Goal: Task Accomplishment & Management: Complete application form

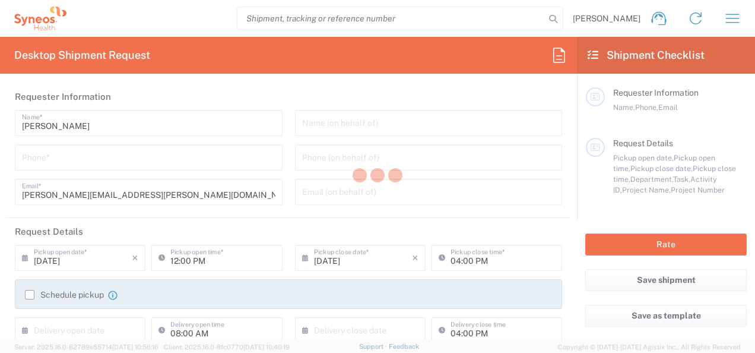
type input "8511"
type input "North Carolina"
type input "United States"
type input "Syneos Health, LLC-Morrisville NC US"
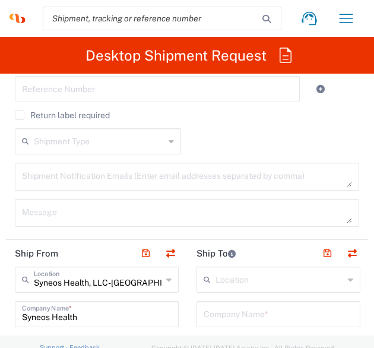
scroll to position [911, 0]
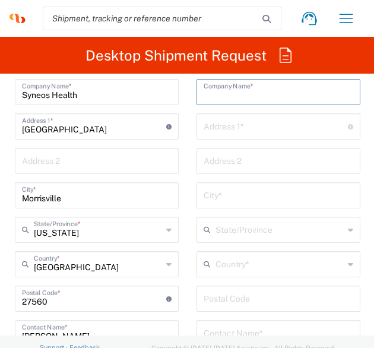
click at [221, 93] on input "text" at bounding box center [279, 91] width 150 height 21
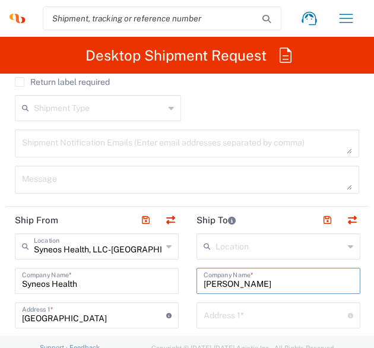
scroll to position [707, 0]
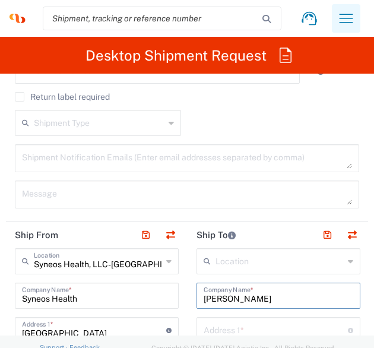
type input "Dorian Scrutchins"
click at [337, 20] on icon "button" at bounding box center [346, 18] width 19 height 19
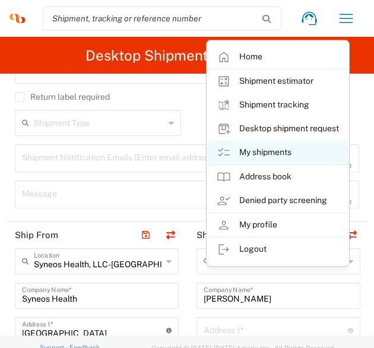
click at [277, 157] on link "My shipments" at bounding box center [277, 153] width 141 height 24
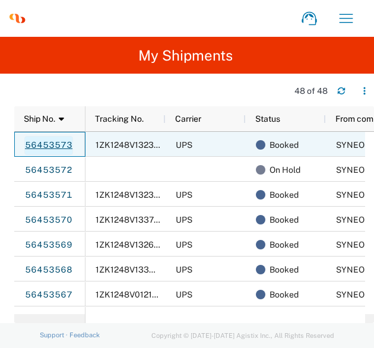
click at [55, 146] on link "56453573" at bounding box center [48, 145] width 49 height 19
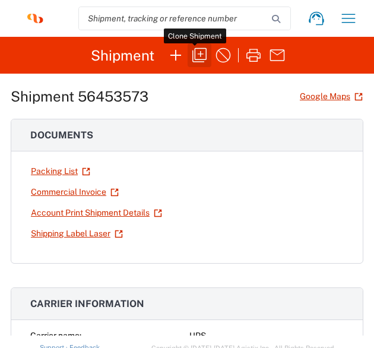
click at [197, 56] on icon "button" at bounding box center [199, 55] width 19 height 19
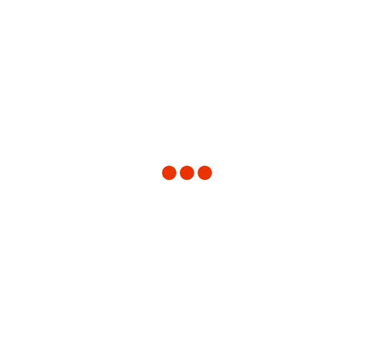
type input "8511"
type input "8115 DEPARTMENTAL EXPENSE"
type input "New Jersey"
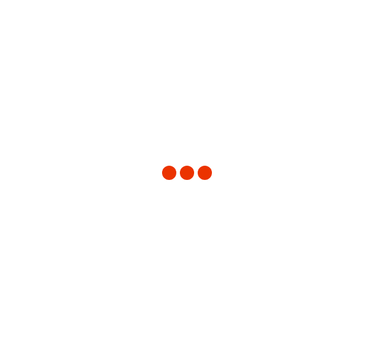
type input "Envelope"
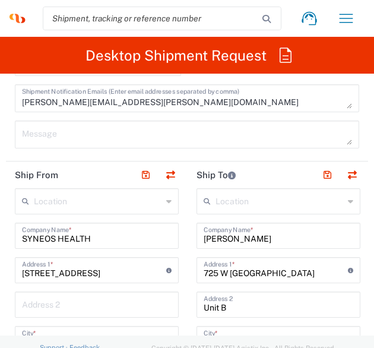
scroll to position [812, 0]
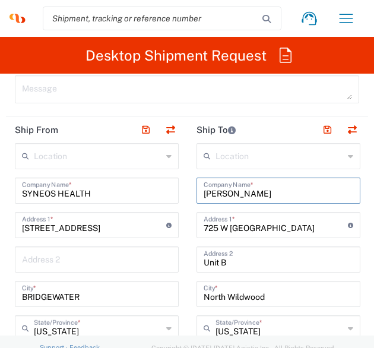
drag, startPoint x: 214, startPoint y: 186, endPoint x: 153, endPoint y: 185, distance: 60.6
type input "Dorian Scrutchins"
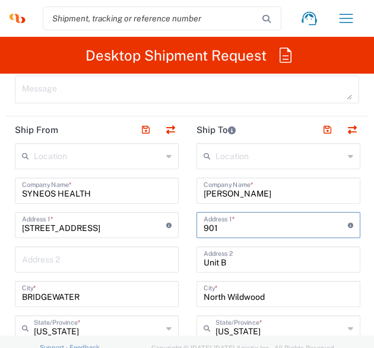
type input "9016 Courtenay st"
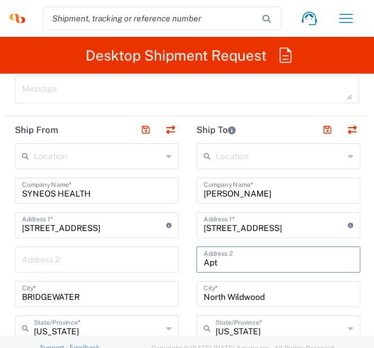
type input "APT 5312"
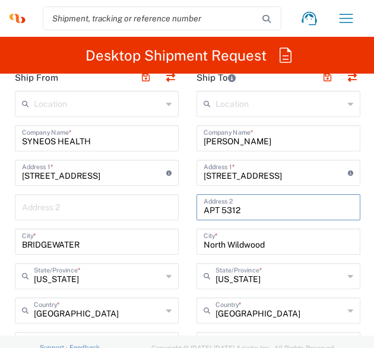
scroll to position [865, 0]
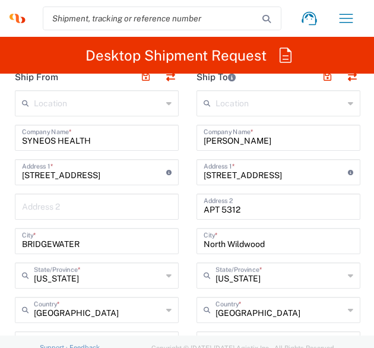
drag, startPoint x: 273, startPoint y: 250, endPoint x: 258, endPoint y: 247, distance: 15.8
click at [258, 247] on div "North Wildwood City *" at bounding box center [278, 241] width 164 height 26
drag, startPoint x: 265, startPoint y: 246, endPoint x: 182, endPoint y: 239, distance: 83.4
click at [182, 239] on div "Ship From Location Addison Whitney LLC-Morrisvile NC US Barcelona-Syneos Health…" at bounding box center [187, 329] width 362 height 530
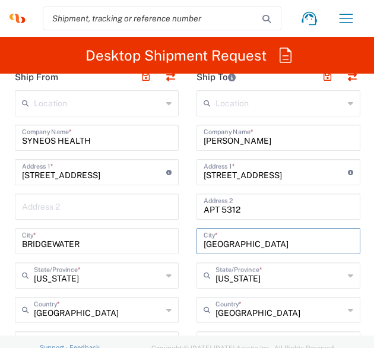
type input "North Richland Hills"
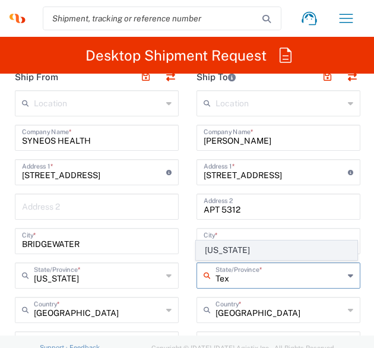
click at [221, 253] on span "Texas" at bounding box center [276, 250] width 160 height 18
type input "Texas"
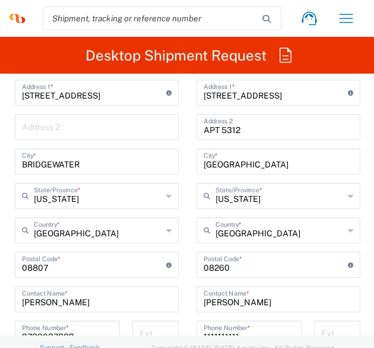
scroll to position [955, 0]
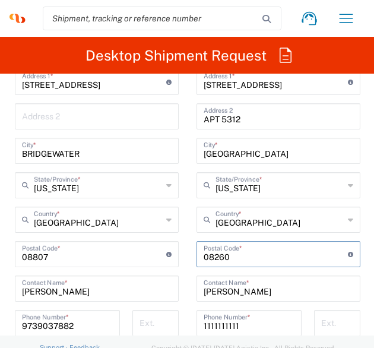
drag, startPoint x: 236, startPoint y: 259, endPoint x: 183, endPoint y: 253, distance: 53.2
click at [183, 253] on div "Ship From Location Addison Whitney LLC-Morrisvile NC US Barcelona-Syneos Health…" at bounding box center [187, 238] width 362 height 530
type input "30122"
click at [199, 243] on div "Postal Code * Postal Code for United States should have the following format: 5…" at bounding box center [278, 254] width 164 height 26
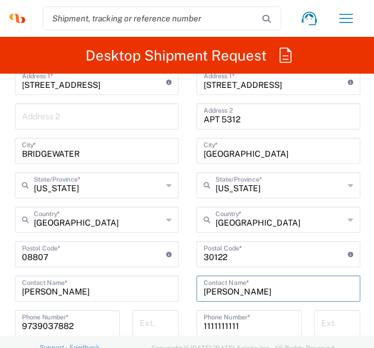
drag, startPoint x: 285, startPoint y: 294, endPoint x: 177, endPoint y: 295, distance: 107.4
click at [177, 295] on div "Ship From Location Addison Whitney LLC-Morrisvile NC US Barcelona-Syneos Health…" at bounding box center [187, 238] width 362 height 530
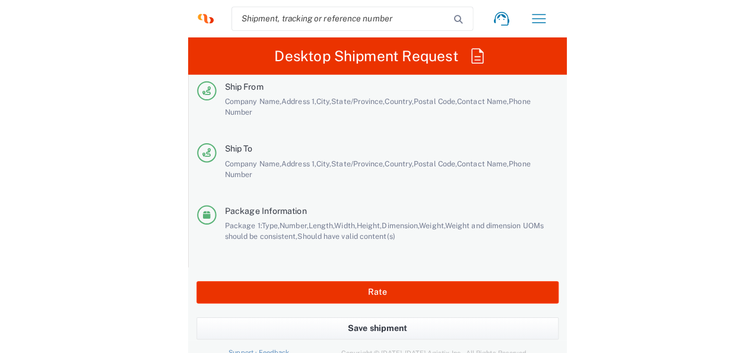
scroll to position [2717, 0]
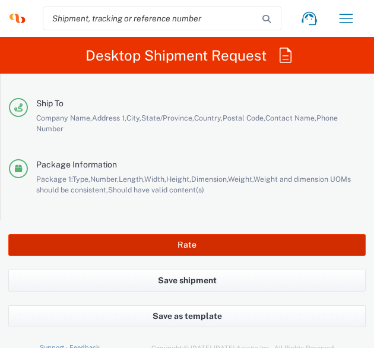
type input "Dorian Scrutchins"
click at [176, 242] on button "Rate" at bounding box center [186, 245] width 357 height 22
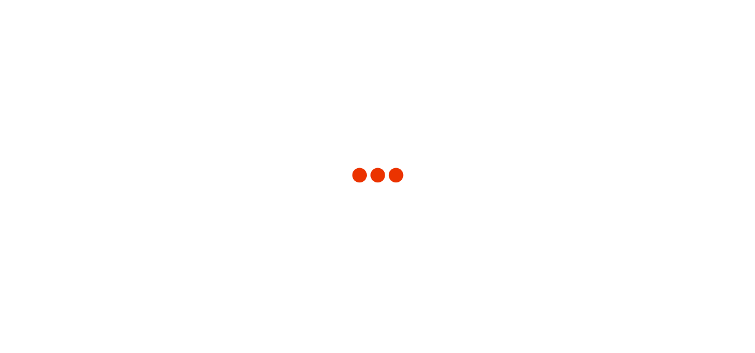
scroll to position [0, 0]
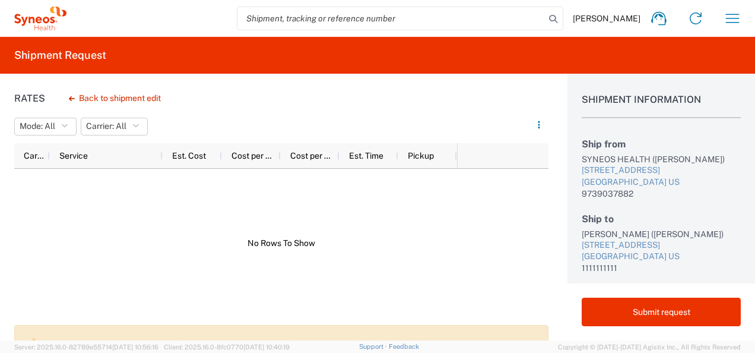
click at [284, 334] on agx-banner "UPS: Error from API: 400 - Bad Request: Invalid Destination. [Error Id : OrSSIQ]" at bounding box center [281, 344] width 534 height 39
click at [540, 125] on icon "button" at bounding box center [539, 124] width 8 height 8
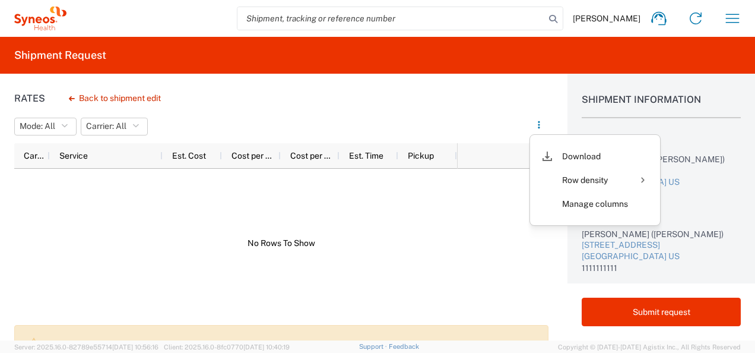
click at [475, 91] on div "Rates Back to shipment edit Mode: All All Carrier: All All Carrier Service Est.…" at bounding box center [274, 207] width 548 height 267
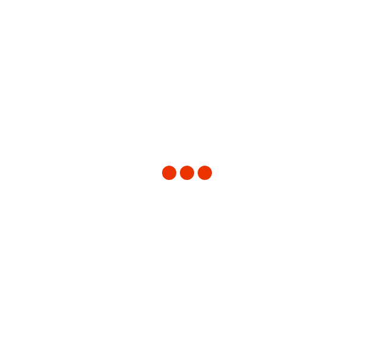
type input "8511"
type input "8115 DEPARTMENTAL EXPENSE"
type input "New Jersey"
type input "Envelope"
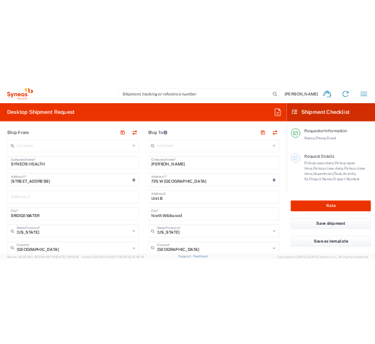
scroll to position [465, 0]
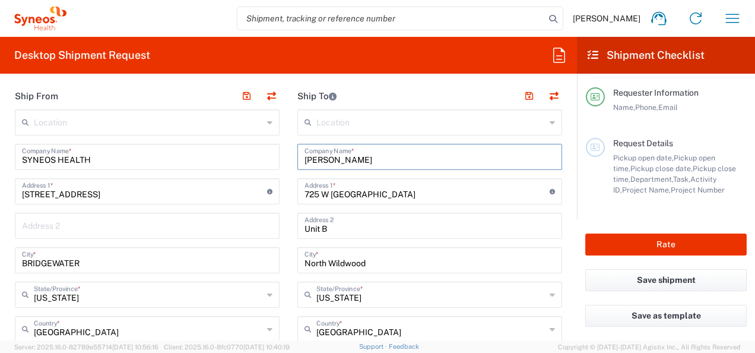
drag, startPoint x: 372, startPoint y: 156, endPoint x: 252, endPoint y: 155, distance: 120.5
click at [252, 155] on div "Ship From Location Addison Whitney LLC-Morrisvile NC US Barcelona-Syneos Health…" at bounding box center [288, 348] width 565 height 530
type input "Dorian Scrutchins"
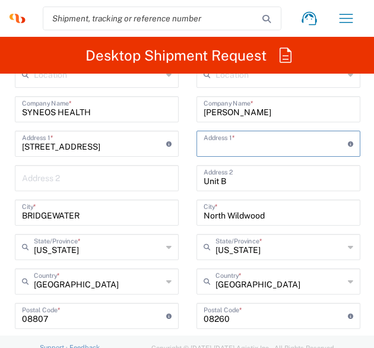
scroll to position [895, 0]
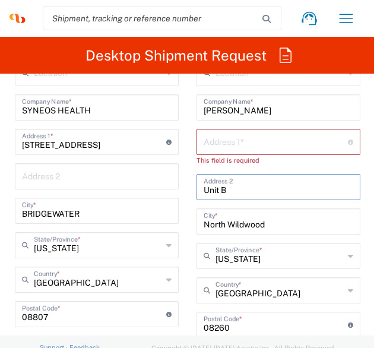
drag, startPoint x: 229, startPoint y: 186, endPoint x: 201, endPoint y: 179, distance: 29.4
click at [201, 179] on div "Unit B Address 2" at bounding box center [278, 187] width 164 height 26
type input "APT 5312"
click at [233, 142] on input "text" at bounding box center [276, 141] width 144 height 21
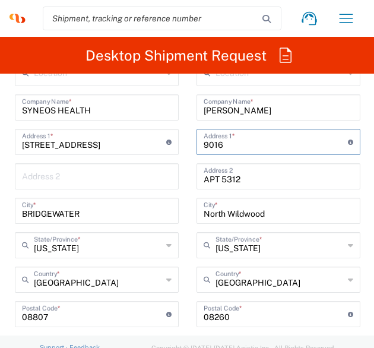
type input "9016 Courtenay st"
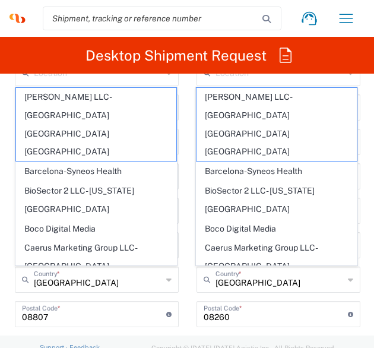
scroll to position [1118, 0]
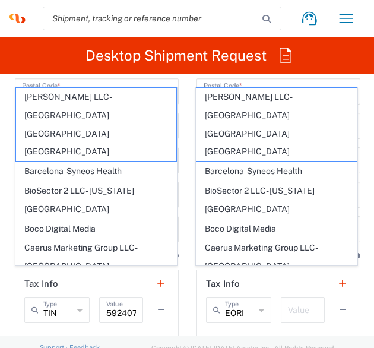
click at [164, 209] on div "Ship From Location Addison Whitney LLC-Morrisvile NC US Barcelona-Syneos Health…" at bounding box center [187, 76] width 362 height 530
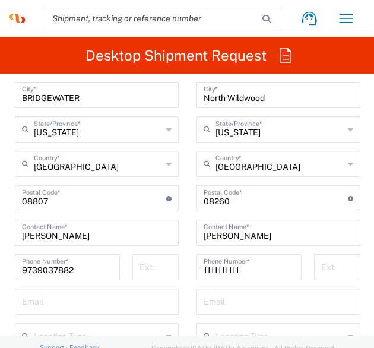
scroll to position [1009, 0]
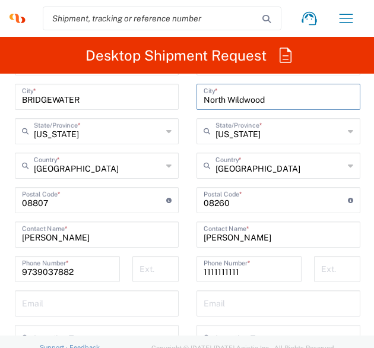
drag, startPoint x: 269, startPoint y: 99, endPoint x: 226, endPoint y: 99, distance: 43.3
click at [226, 99] on input "North Wildwood" at bounding box center [279, 95] width 150 height 21
type input "North Richland Hills"
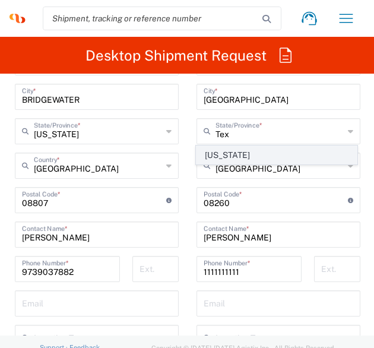
click at [229, 154] on span "Texas" at bounding box center [276, 155] width 160 height 18
type input "Texas"
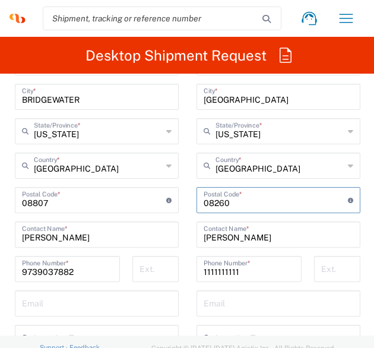
drag, startPoint x: 240, startPoint y: 200, endPoint x: 173, endPoint y: 199, distance: 66.5
click at [173, 199] on div "Ship From Location Addison Whitney LLC-Morrisvile NC US Barcelona-Syneos Health…" at bounding box center [187, 184] width 362 height 530
type input "30122"
click at [190, 145] on main "Location Addison Whitney LLC-Morrisvile NC US Barcelona-Syneos Health BioSector…" at bounding box center [279, 195] width 182 height 499
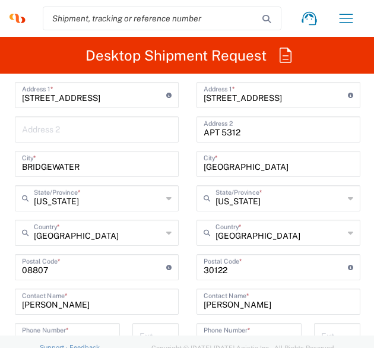
scroll to position [941, 0]
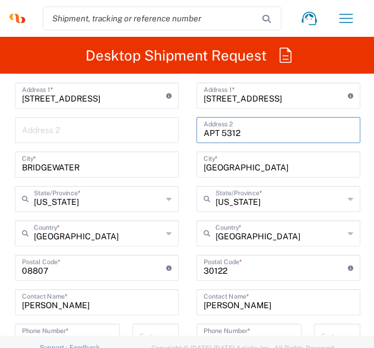
drag, startPoint x: 264, startPoint y: 129, endPoint x: 176, endPoint y: 120, distance: 88.8
click at [176, 120] on div "Ship From Location Addison Whitney LLC-Morrisvile NC US Barcelona-Syneos Health…" at bounding box center [187, 252] width 362 height 530
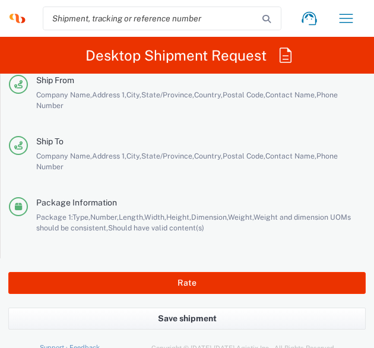
scroll to position [2717, 0]
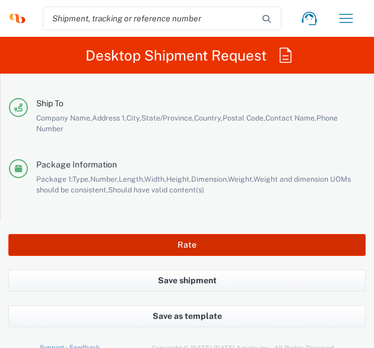
click at [163, 237] on button "Rate" at bounding box center [186, 245] width 357 height 22
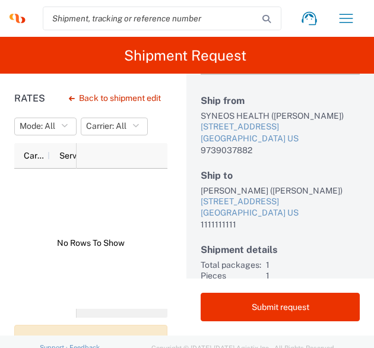
scroll to position [44, 0]
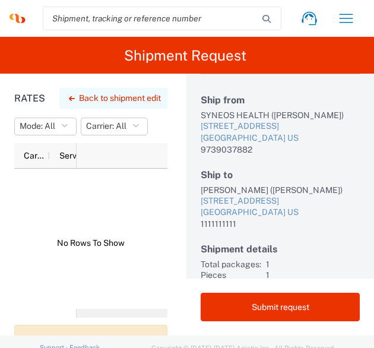
click at [122, 97] on button "Back to shipment edit" at bounding box center [114, 98] width 111 height 21
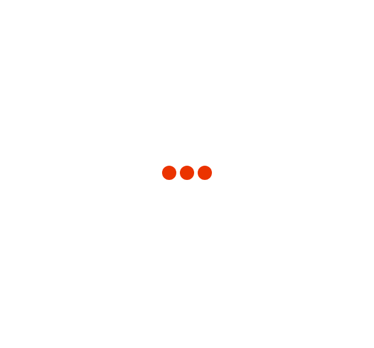
type input "8511"
type input "8115 DEPARTMENTAL EXPENSE"
type input "New Jersey"
type input "Texas"
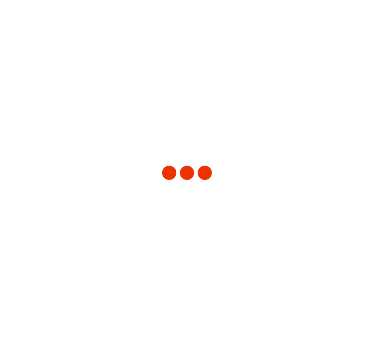
type input "Envelope"
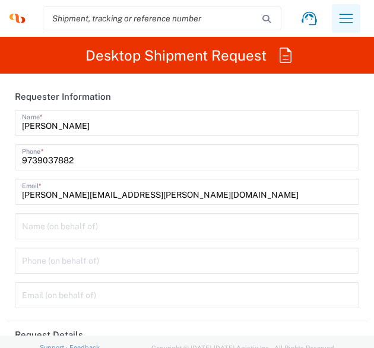
click at [340, 20] on icon "button" at bounding box center [346, 18] width 19 height 19
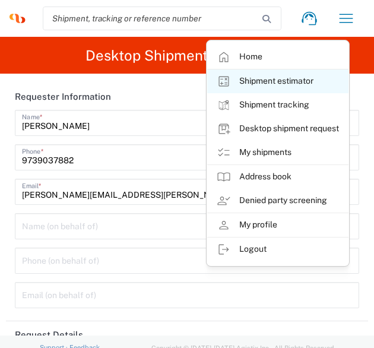
click at [282, 77] on link "Shipment estimator" at bounding box center [277, 81] width 141 height 24
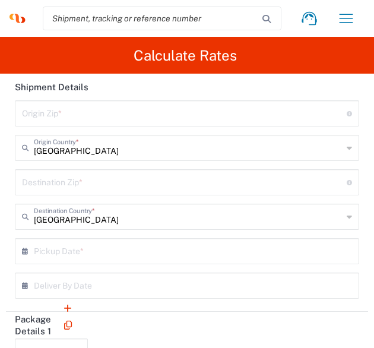
type input "US Dollar"
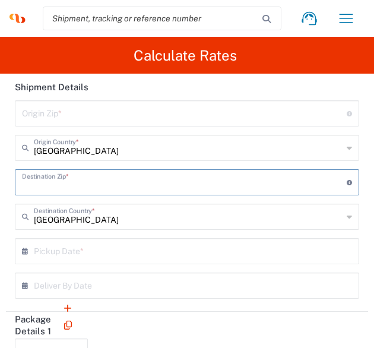
click at [144, 181] on input "undefined" at bounding box center [184, 181] width 325 height 21
type input "30122"
click at [129, 248] on input "text" at bounding box center [190, 250] width 312 height 21
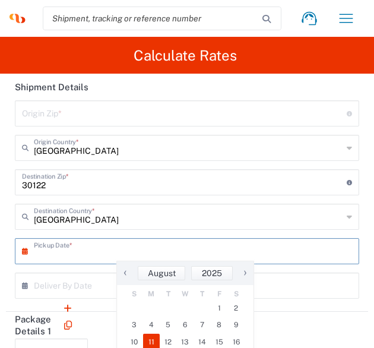
click at [156, 337] on span "11" at bounding box center [151, 342] width 17 height 17
type input "08/11/2025"
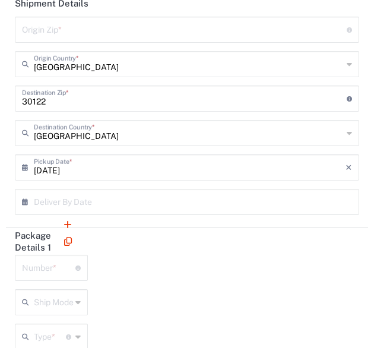
scroll to position [84, 0]
click at [85, 200] on input "text" at bounding box center [190, 200] width 312 height 21
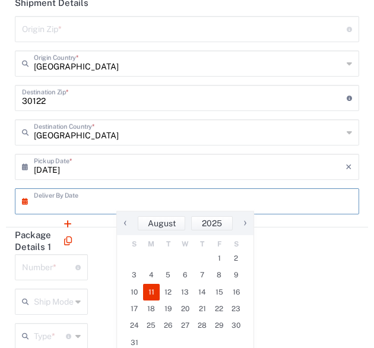
click at [153, 291] on span "11" at bounding box center [151, 292] width 17 height 17
type input "08/11/2025"
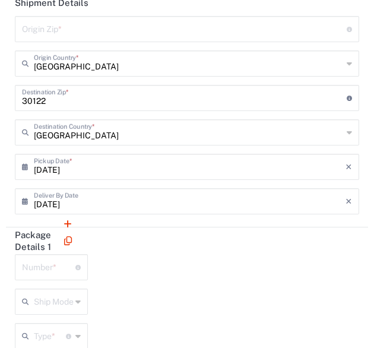
click at [55, 268] on input "number" at bounding box center [48, 266] width 53 height 21
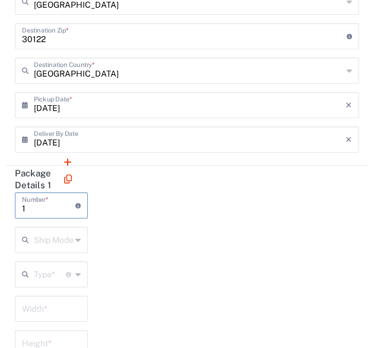
scroll to position [164, 0]
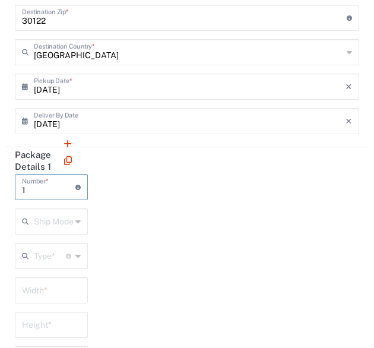
type input "1"
click at [72, 215] on div "Ship Mode" at bounding box center [51, 221] width 73 height 26
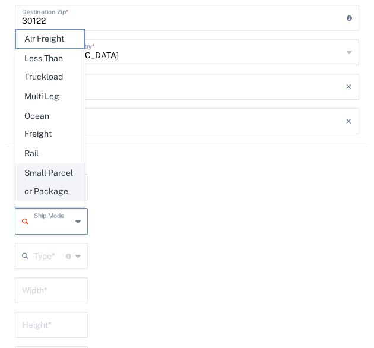
scroll to position [28, 0]
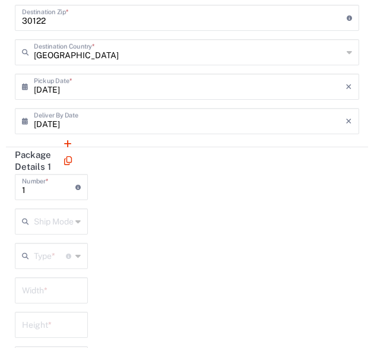
scroll to position [231, 0]
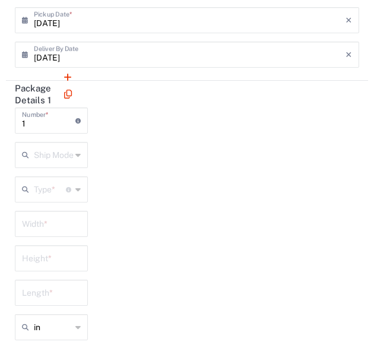
click at [69, 147] on input "text" at bounding box center [52, 154] width 37 height 21
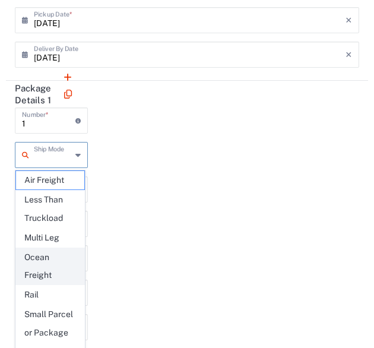
scroll to position [28, 0]
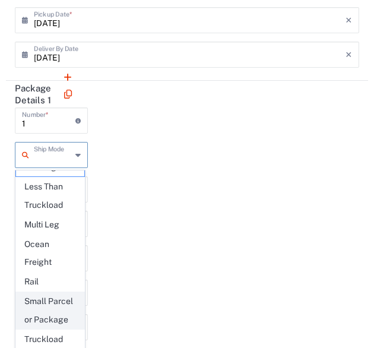
click at [51, 319] on span "Small Parcel or Package" at bounding box center [50, 310] width 68 height 37
type input "Small Parcel or Package"
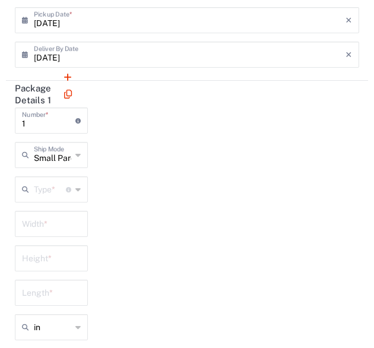
click at [82, 191] on div "Type * Material used to package goods" at bounding box center [51, 189] width 73 height 26
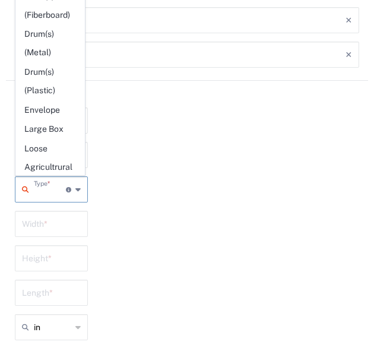
scroll to position [386, 0]
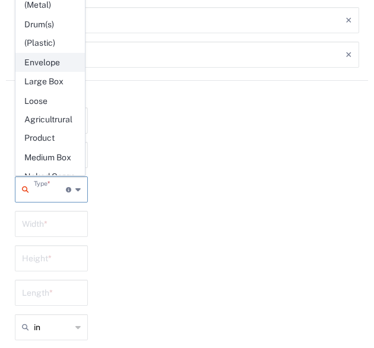
click at [49, 72] on span "Envelope" at bounding box center [50, 62] width 68 height 18
type input "Envelope"
type input "12.5"
type input "0.25"
type input "9.5"
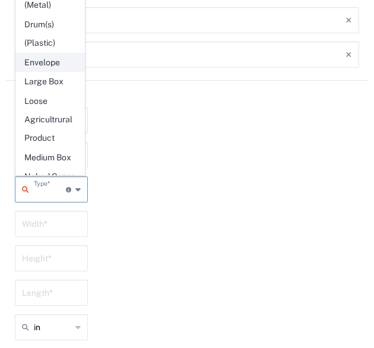
type input "1"
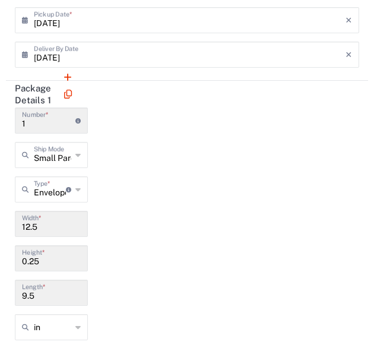
click at [100, 258] on div "Package Details 1 1 Number * Number of packages of specified package type and d…" at bounding box center [187, 303] width 362 height 445
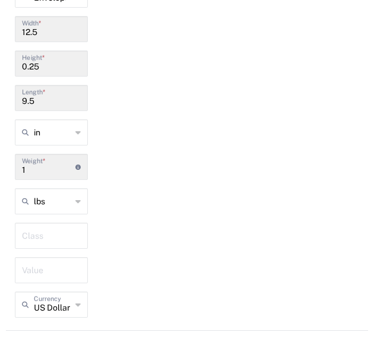
scroll to position [481, 0]
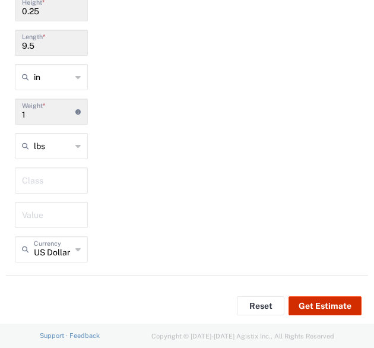
click at [293, 303] on button "Get Estimate" at bounding box center [324, 305] width 73 height 19
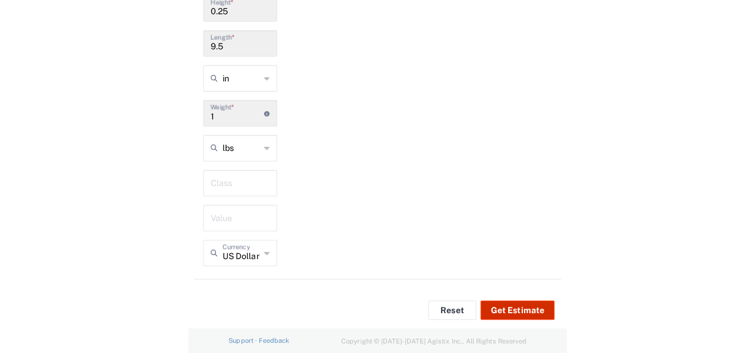
scroll to position [491, 0]
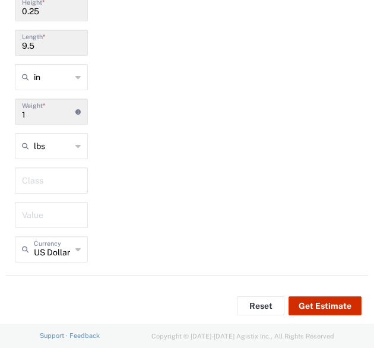
click at [326, 302] on button "Get Estimate" at bounding box center [324, 305] width 73 height 19
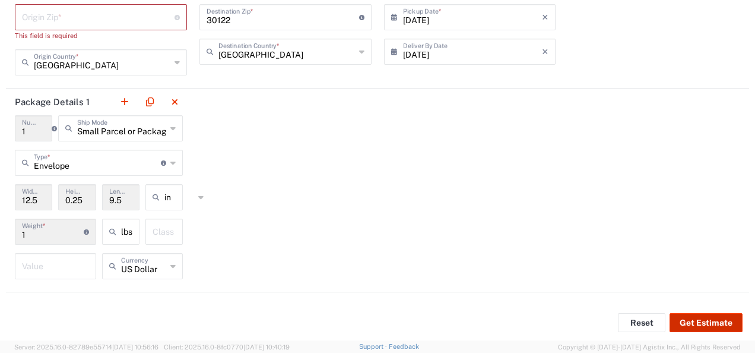
scroll to position [95, 0]
click at [700, 325] on button "Get Estimate" at bounding box center [706, 323] width 73 height 19
click at [113, 18] on input "undefined" at bounding box center [98, 17] width 153 height 21
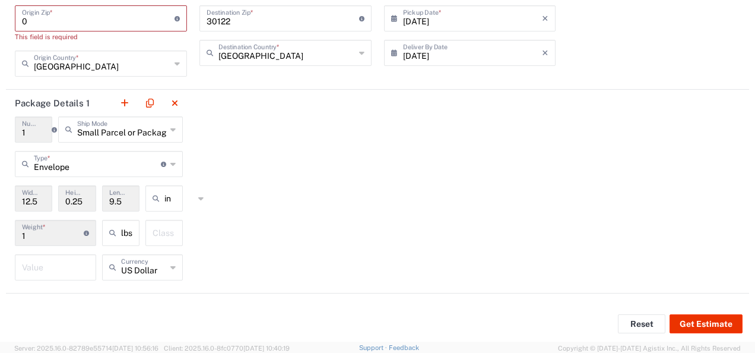
scroll to position [84, 0]
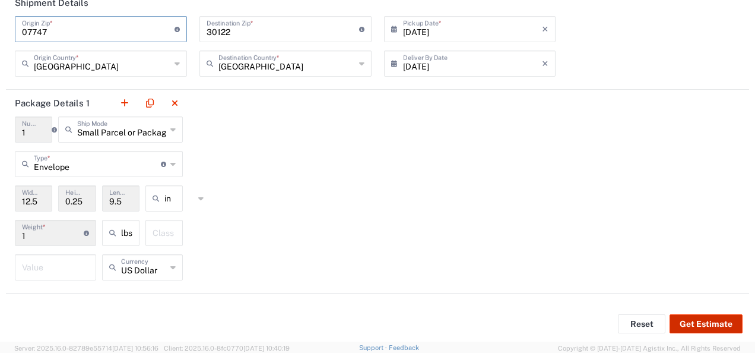
type input "07747"
click at [699, 321] on button "Get Estimate" at bounding box center [706, 323] width 73 height 19
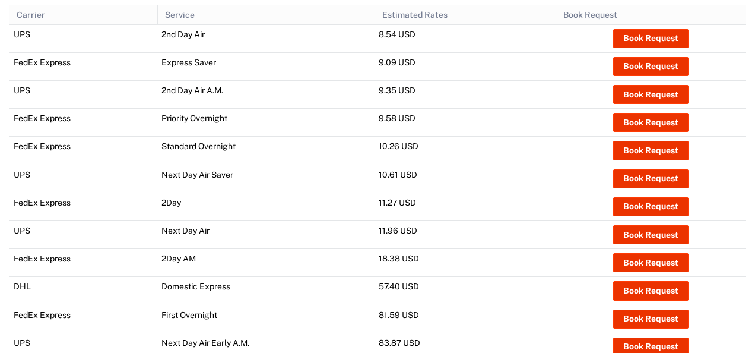
scroll to position [449, 0]
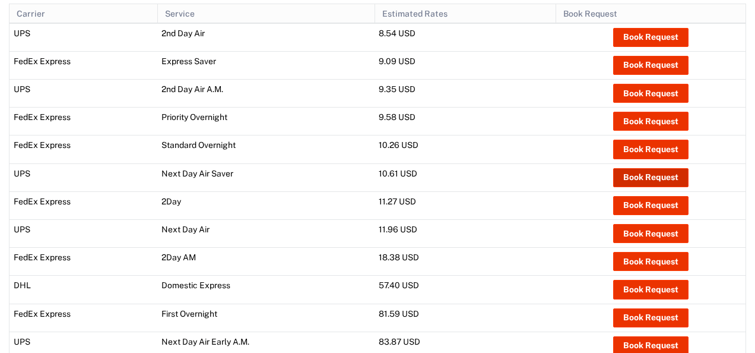
click at [645, 170] on button "Book Request" at bounding box center [650, 177] width 75 height 19
click at [651, 172] on button "Book Request" at bounding box center [650, 177] width 75 height 19
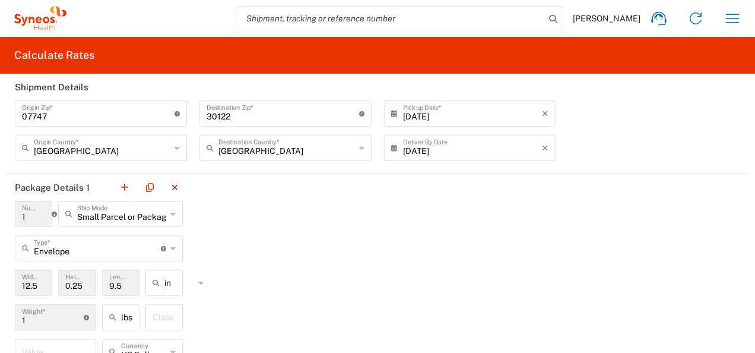
click at [335, 20] on input "search" at bounding box center [390, 18] width 307 height 23
click at [726, 12] on icon "button" at bounding box center [732, 18] width 19 height 19
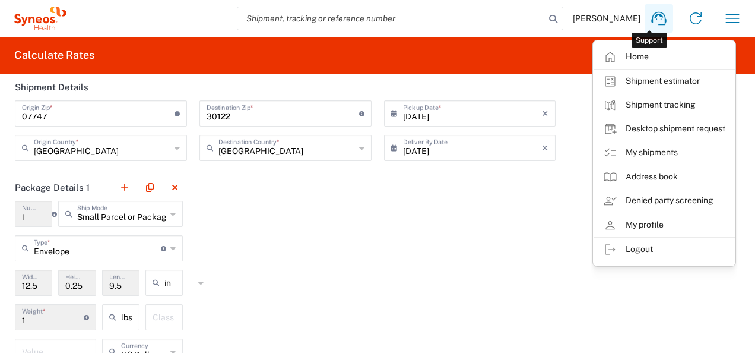
click at [657, 16] on icon at bounding box center [658, 18] width 19 height 19
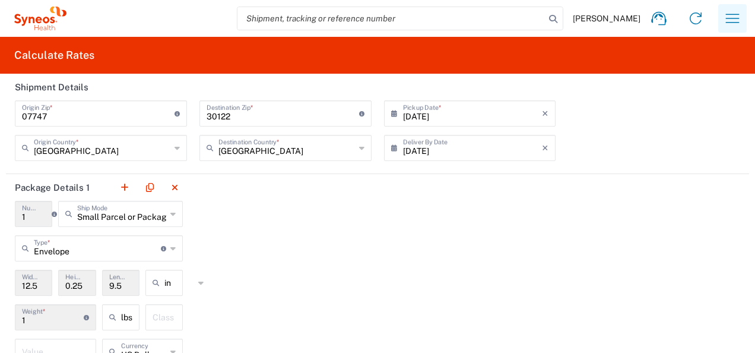
click at [723, 17] on icon "button" at bounding box center [732, 18] width 19 height 19
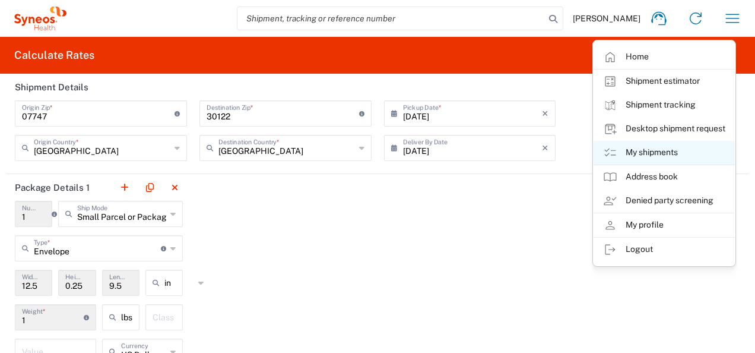
click at [638, 147] on link "My shipments" at bounding box center [664, 153] width 141 height 24
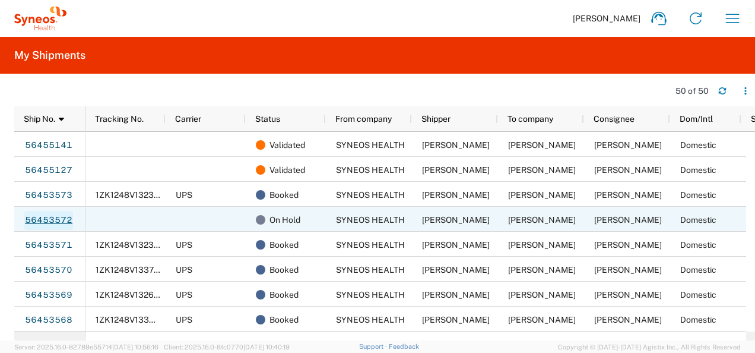
click at [66, 221] on link "56453572" at bounding box center [48, 220] width 49 height 19
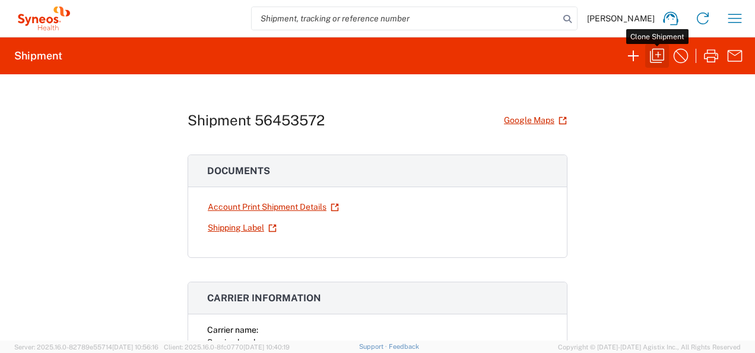
click at [660, 56] on icon "button" at bounding box center [657, 55] width 19 height 19
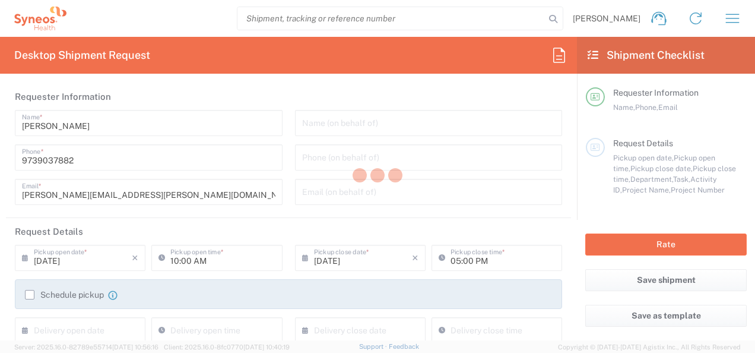
type input "8115 DEPARTMENTAL EXPENSE"
type input "New Jersey"
type input "Texas"
type input "Envelope"
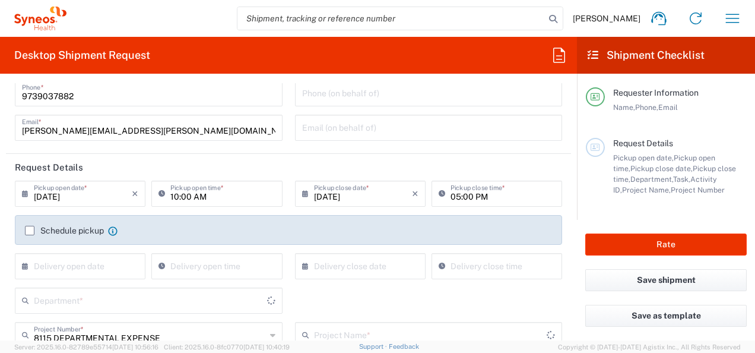
type input "8115 DEPARTMENTAL EXPENSE"
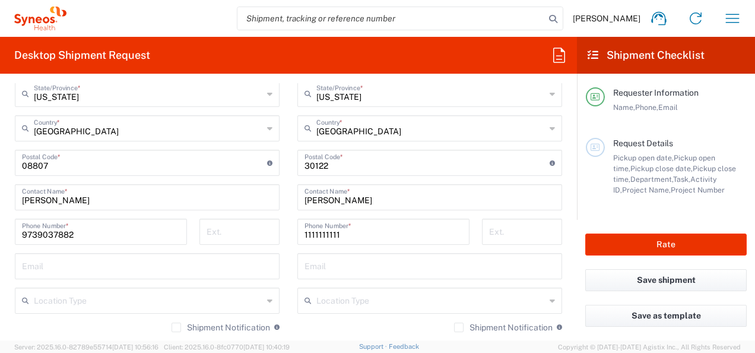
scroll to position [702, 0]
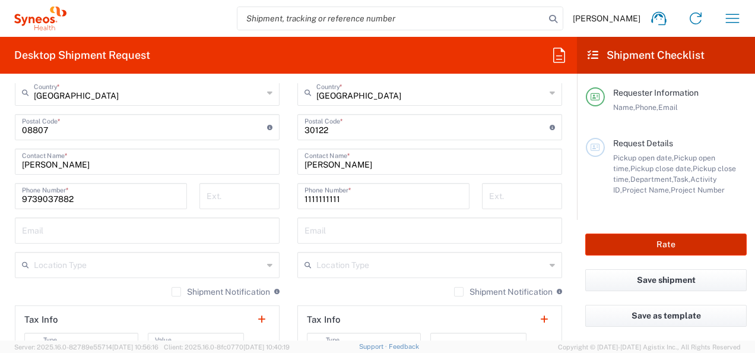
type input "8511"
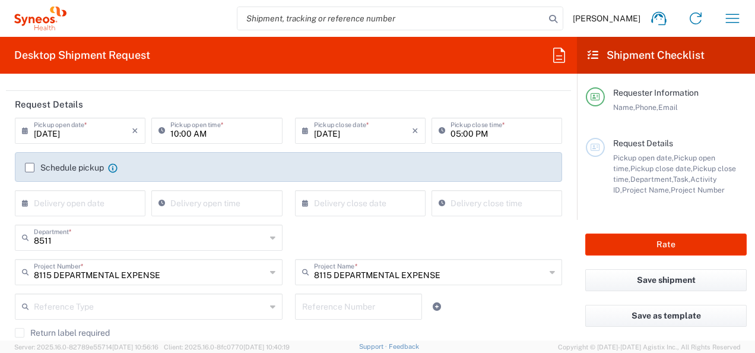
scroll to position [127, 0]
click at [186, 133] on input "10:00 AM" at bounding box center [222, 129] width 104 height 21
click at [187, 135] on input "10:00 AM" at bounding box center [222, 129] width 104 height 21
click at [174, 135] on input "10:00 AM" at bounding box center [222, 129] width 104 height 21
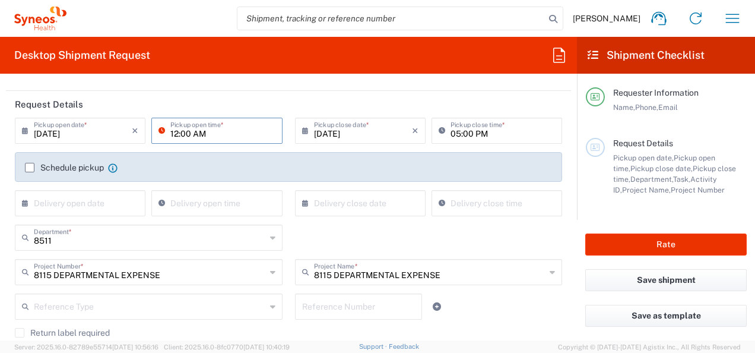
click at [197, 137] on input "12:00 AM" at bounding box center [222, 129] width 104 height 21
type input "12:00 p"
click at [515, 158] on div "08/11/2025 × Pickup open date * Cancel Apply Pickup open time * 08/11/2025 × Pi…" at bounding box center [289, 171] width 560 height 107
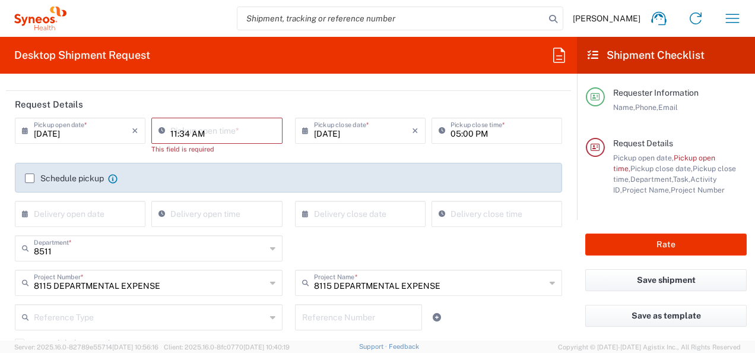
click at [195, 132] on input "11:34 AM" at bounding box center [222, 129] width 104 height 21
type input "12:00 PM"
click at [267, 98] on header "Request Details" at bounding box center [288, 104] width 565 height 27
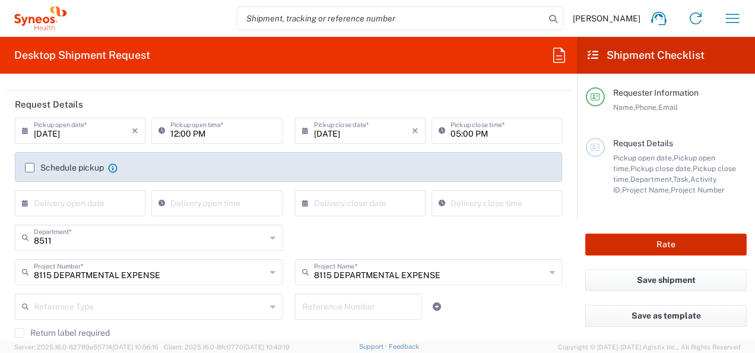
click at [619, 249] on button "Rate" at bounding box center [665, 244] width 161 height 22
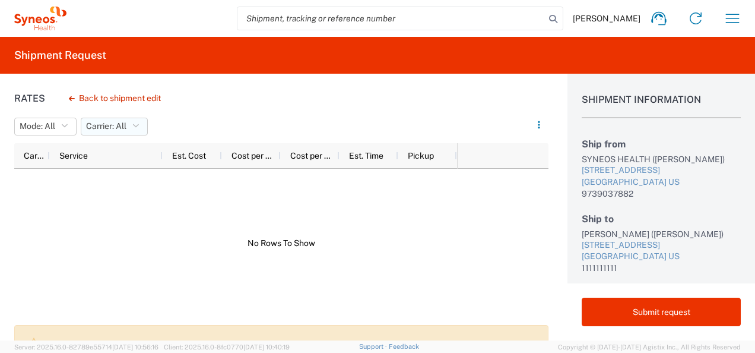
click at [119, 128] on span "Carrier: All" at bounding box center [106, 125] width 40 height 11
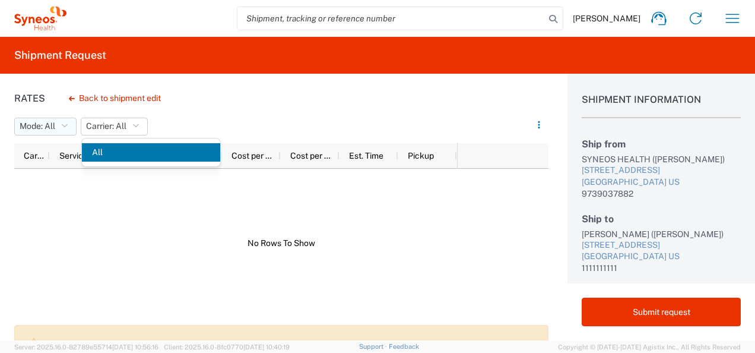
click at [46, 132] on span "Mode: All" at bounding box center [38, 125] width 36 height 11
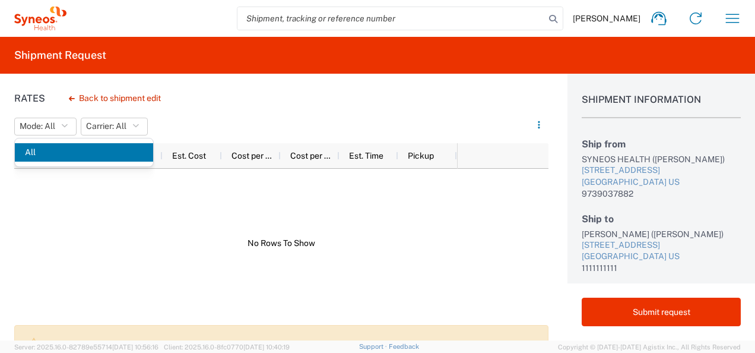
click at [366, 76] on div "Rates Back to shipment edit Mode: All All Carrier: All All Carrier Service Est.…" at bounding box center [274, 207] width 548 height 267
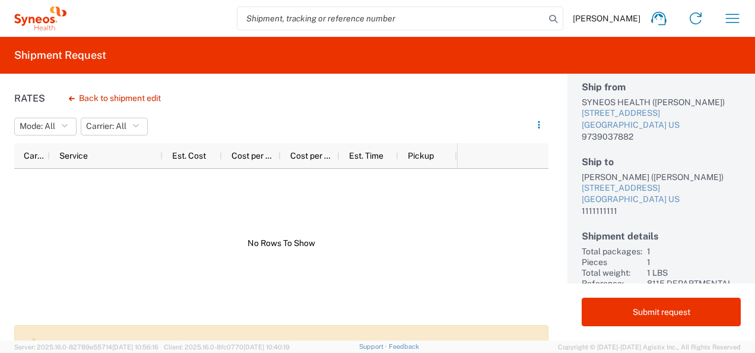
scroll to position [104, 0]
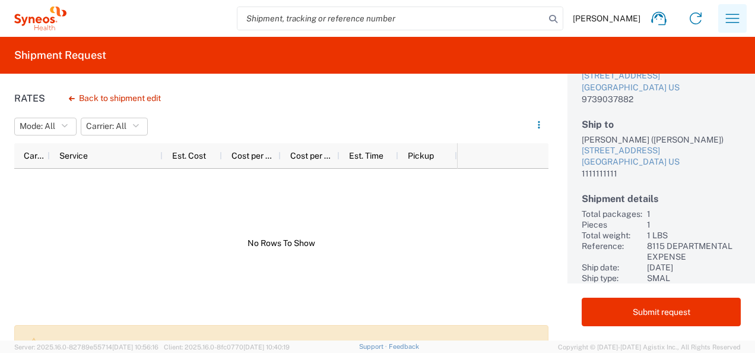
click at [728, 11] on icon "button" at bounding box center [732, 18] width 19 height 19
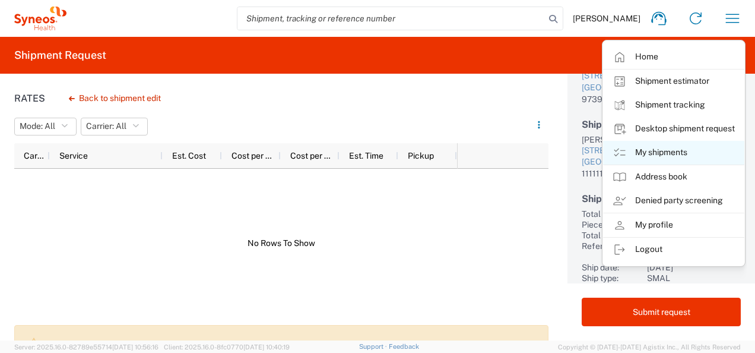
click at [649, 158] on link "My shipments" at bounding box center [673, 153] width 141 height 24
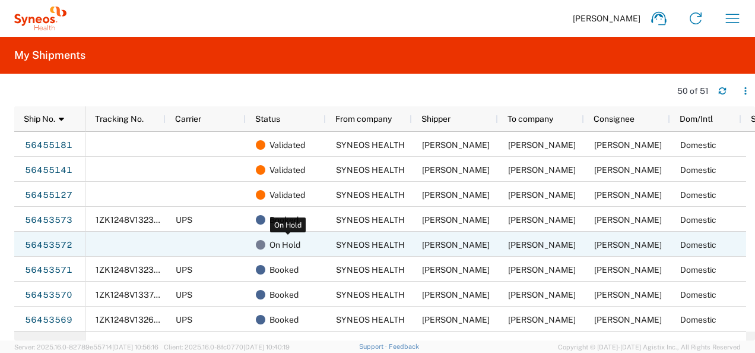
scroll to position [0, 66]
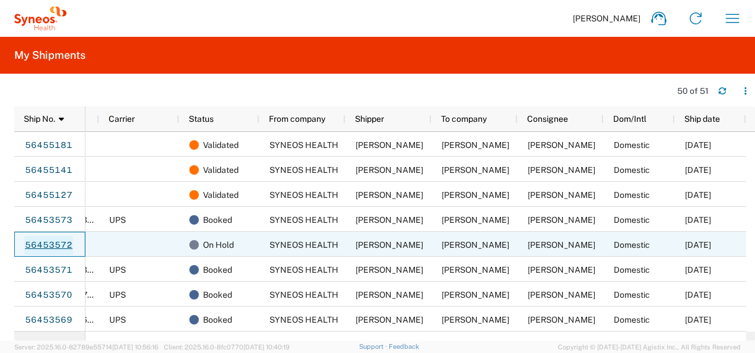
click at [51, 244] on link "56453572" at bounding box center [48, 245] width 49 height 19
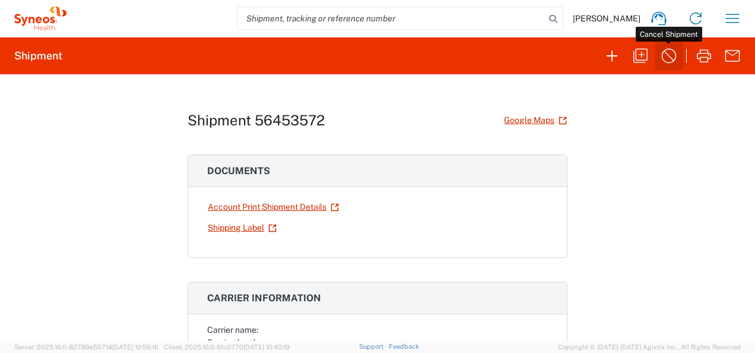
click at [677, 50] on icon "button" at bounding box center [668, 55] width 19 height 19
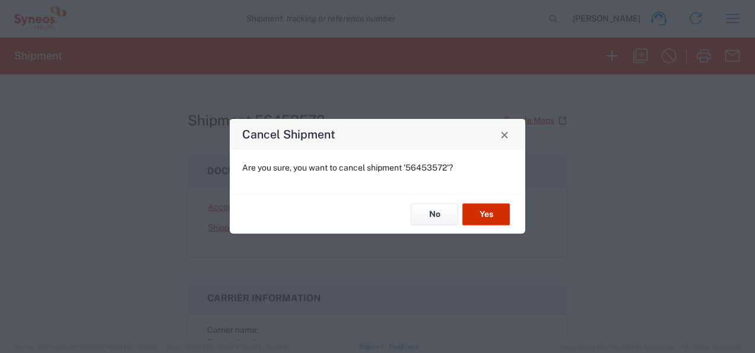
click at [496, 220] on button "Yes" at bounding box center [485, 214] width 47 height 22
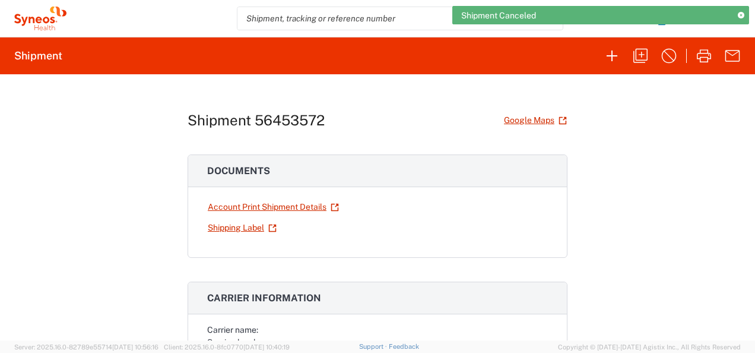
click at [742, 15] on icon at bounding box center [741, 15] width 7 height 7
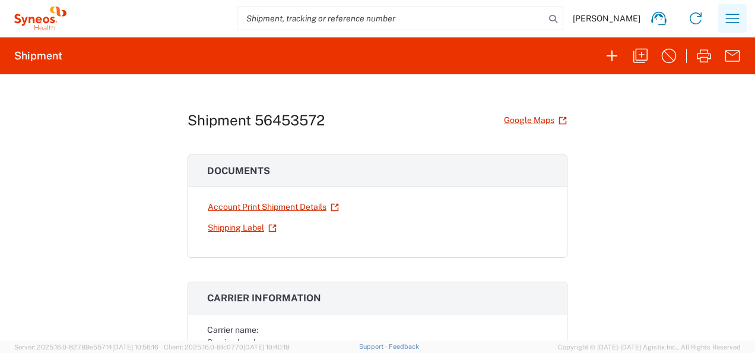
click at [724, 19] on icon "button" at bounding box center [732, 18] width 19 height 19
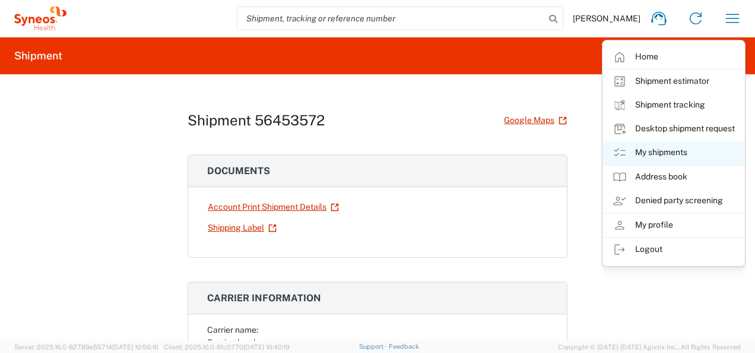
click at [671, 154] on link "My shipments" at bounding box center [673, 153] width 141 height 24
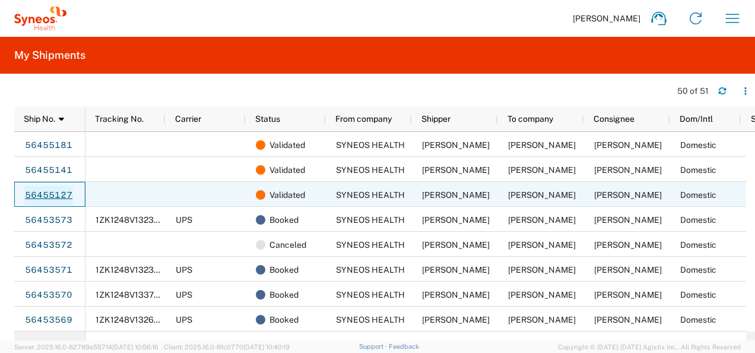
click at [57, 192] on link "56455127" at bounding box center [48, 195] width 49 height 19
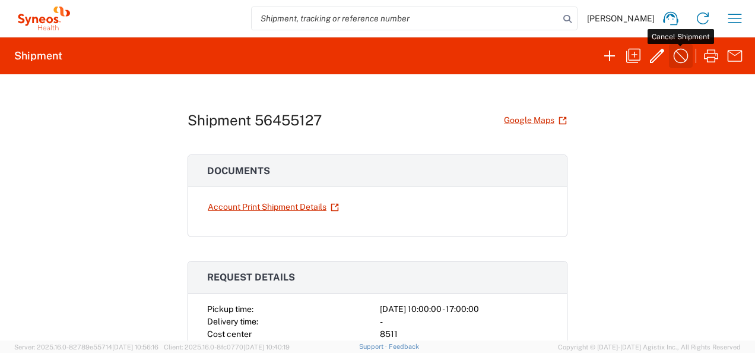
click at [691, 55] on button "button" at bounding box center [681, 56] width 24 height 24
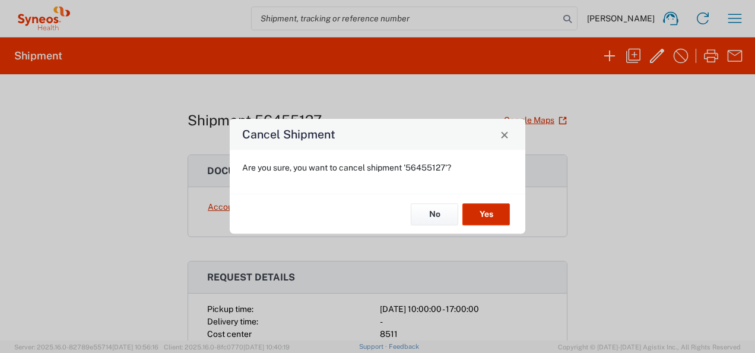
click at [499, 214] on button "Yes" at bounding box center [485, 214] width 47 height 22
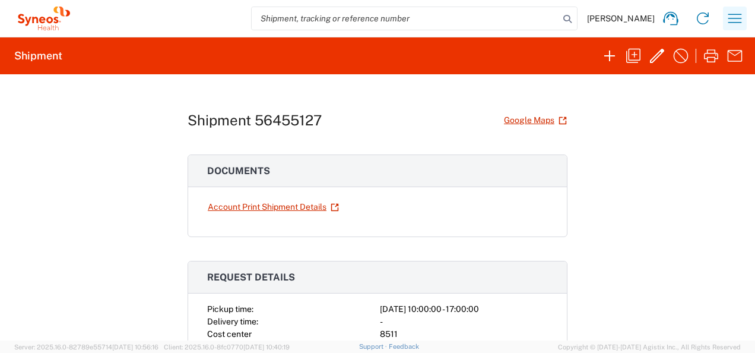
click at [727, 24] on icon "button" at bounding box center [734, 18] width 19 height 19
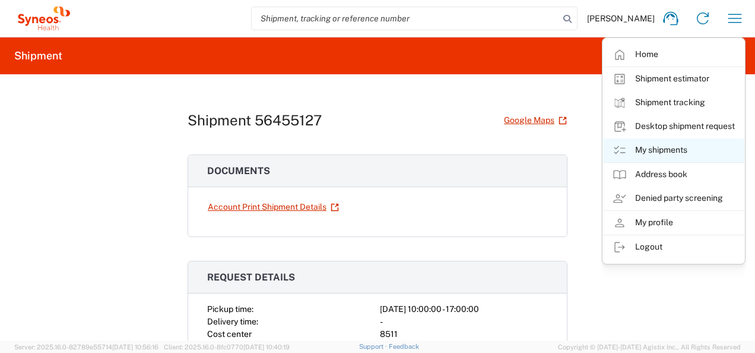
click at [653, 151] on link "My shipments" at bounding box center [673, 150] width 141 height 24
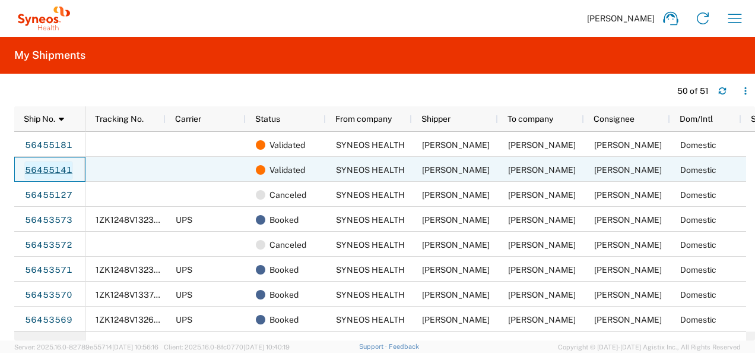
click at [57, 169] on link "56455141" at bounding box center [48, 170] width 49 height 19
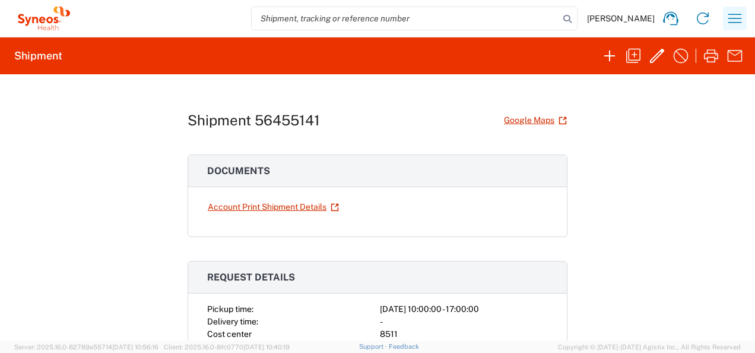
click at [731, 20] on icon "button" at bounding box center [734, 18] width 19 height 19
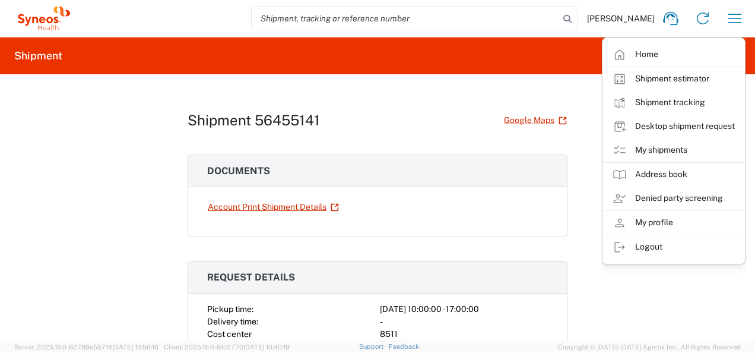
click at [526, 61] on agx-form-header "Shipment" at bounding box center [377, 55] width 755 height 37
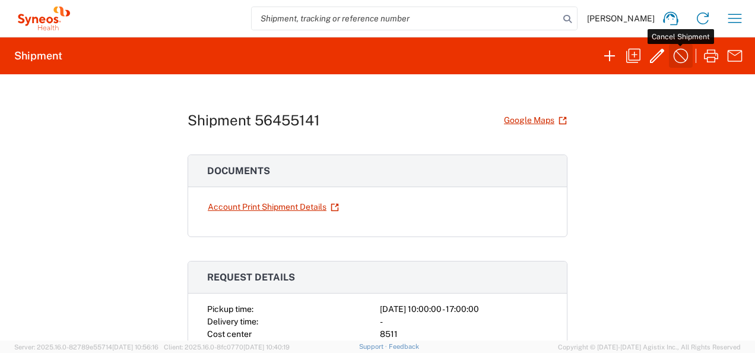
click at [684, 64] on icon "button" at bounding box center [680, 55] width 19 height 19
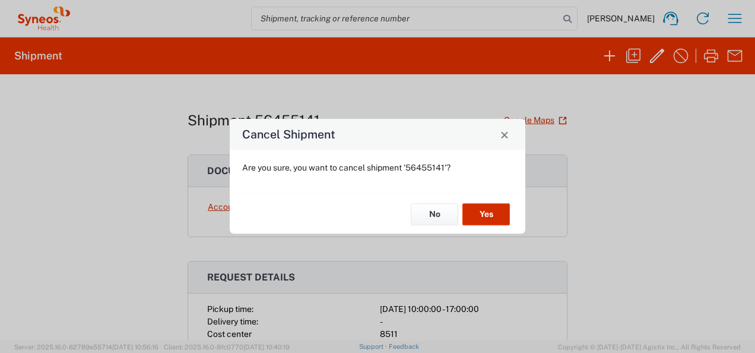
click at [481, 214] on button "Yes" at bounding box center [485, 214] width 47 height 22
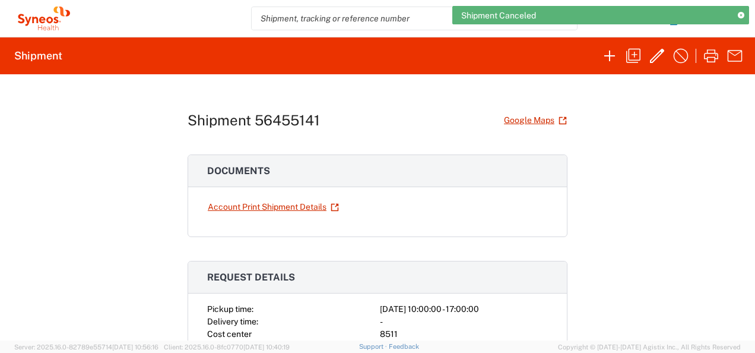
click at [741, 15] on icon at bounding box center [741, 15] width 7 height 7
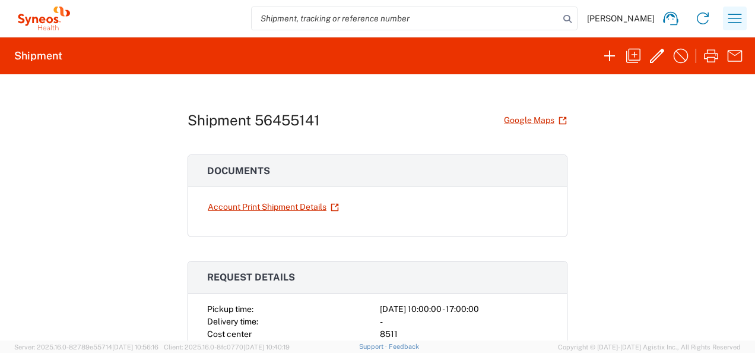
click at [740, 15] on icon "button" at bounding box center [734, 18] width 19 height 19
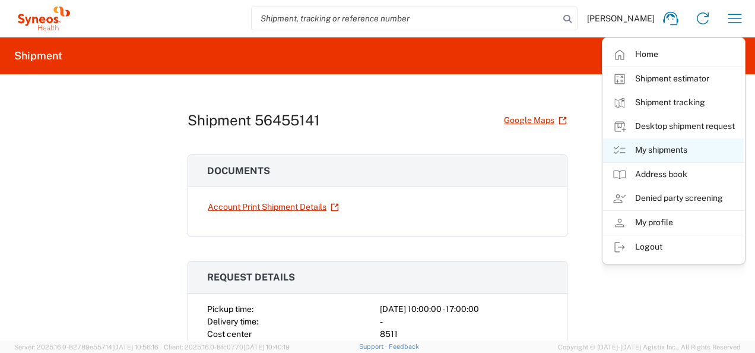
click at [692, 151] on link "My shipments" at bounding box center [673, 150] width 141 height 24
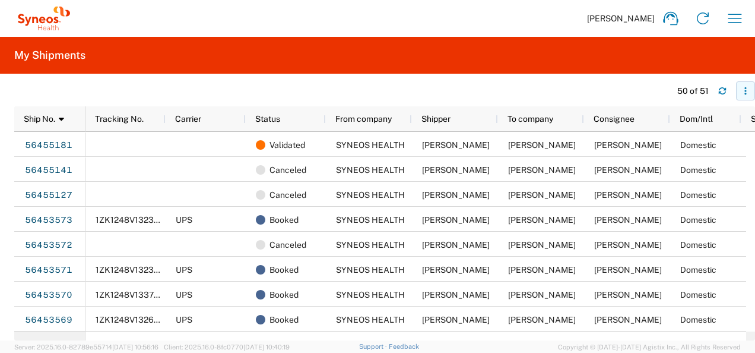
click at [747, 92] on icon "button" at bounding box center [745, 91] width 8 height 8
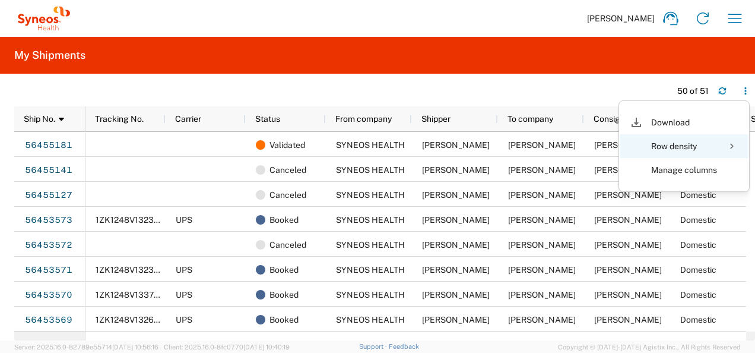
click at [723, 146] on div at bounding box center [732, 146] width 24 height 24
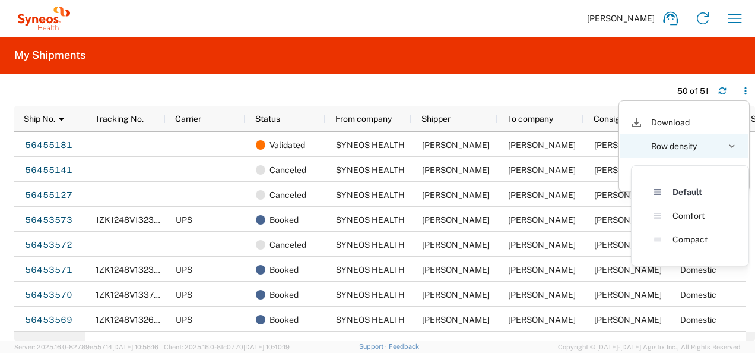
click at [683, 135] on div "Row density" at bounding box center [684, 146] width 66 height 24
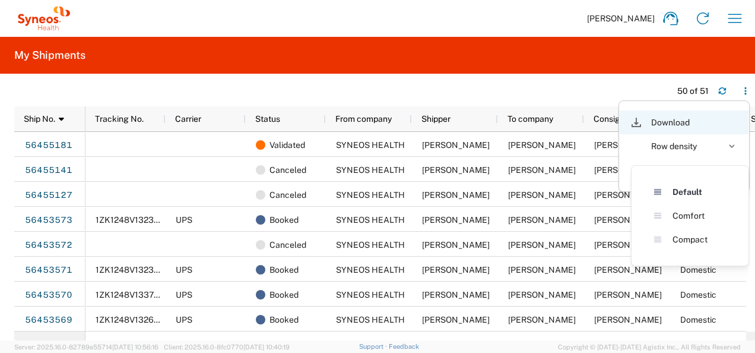
click at [676, 118] on div "Download" at bounding box center [684, 122] width 66 height 24
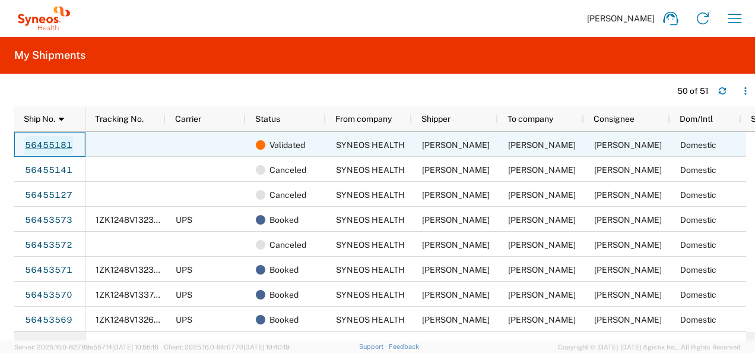
click at [59, 145] on link "56455181" at bounding box center [48, 145] width 49 height 19
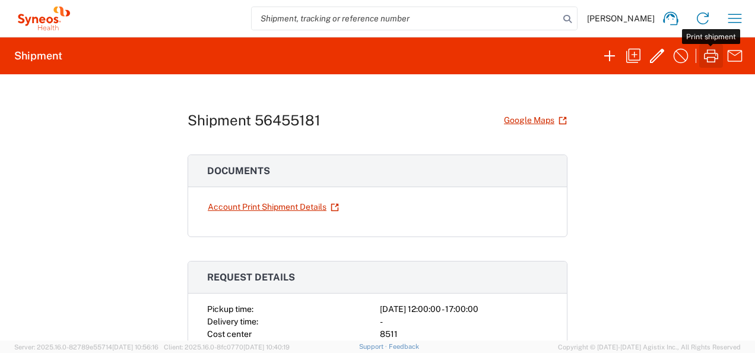
click at [708, 54] on icon "button" at bounding box center [711, 55] width 19 height 19
click at [673, 18] on icon at bounding box center [670, 18] width 19 height 19
click at [626, 297] on div "Shipment 56455181 Google Maps Documents Account Print Shipment Details Request …" at bounding box center [377, 207] width 755 height 266
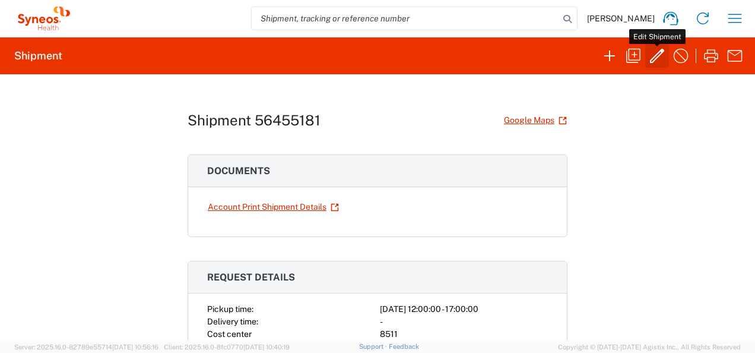
click at [650, 59] on icon "button" at bounding box center [657, 55] width 19 height 19
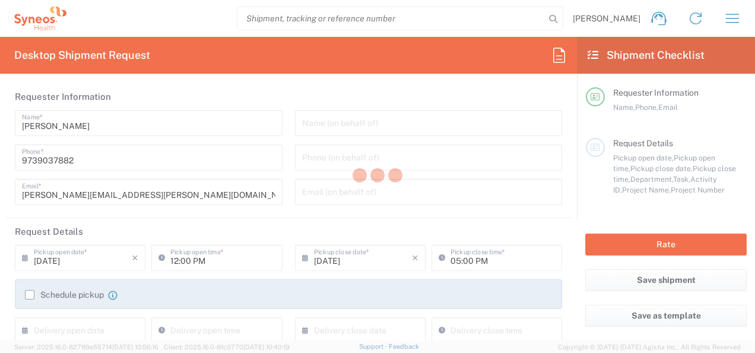
type input "8511"
type input "8115 DEPARTMENTAL EXPENSE"
type input "New Jersey"
type input "Texas"
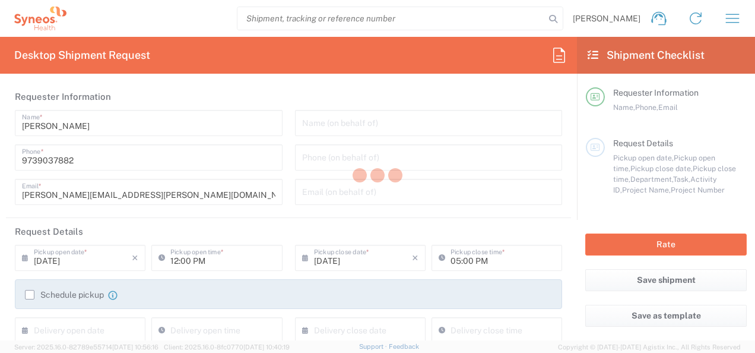
type input "Envelope"
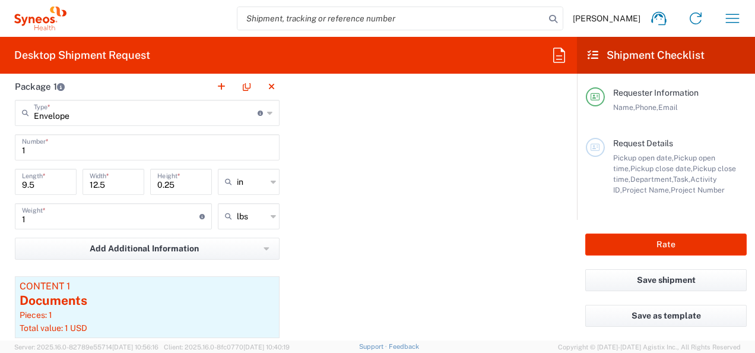
scroll to position [1030, 0]
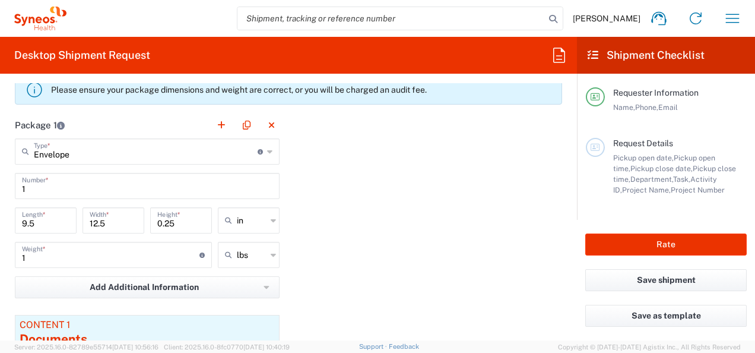
click at [267, 152] on icon at bounding box center [269, 151] width 5 height 19
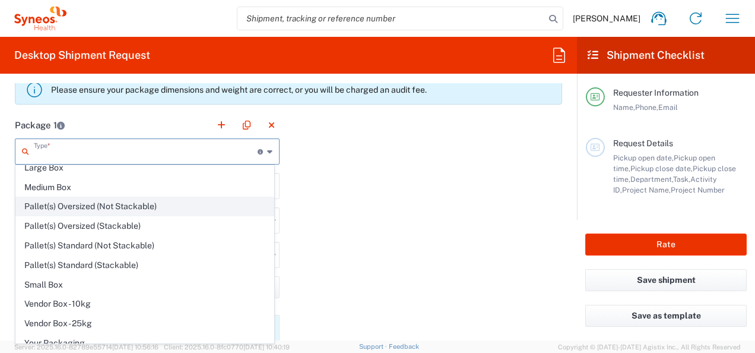
scroll to position [31, 0]
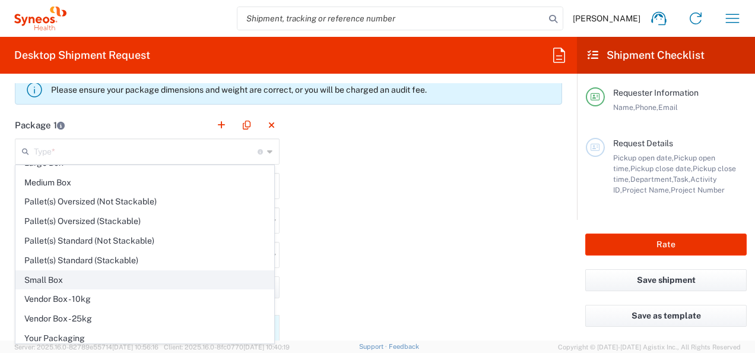
click at [114, 281] on span "Small Box" at bounding box center [145, 280] width 258 height 18
type input "Small Box"
type input "12.25"
type input "11"
type input "1.5"
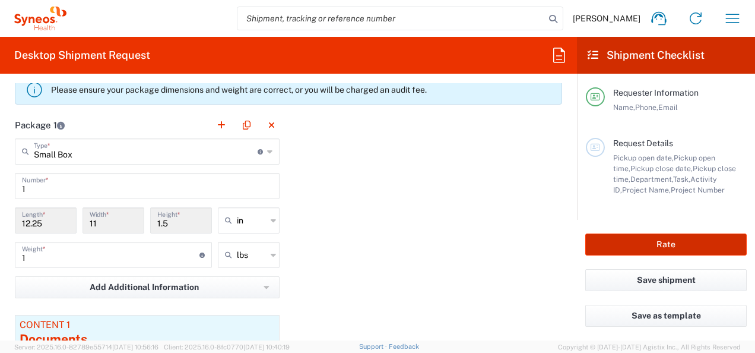
click at [601, 246] on button "Rate" at bounding box center [665, 244] width 161 height 22
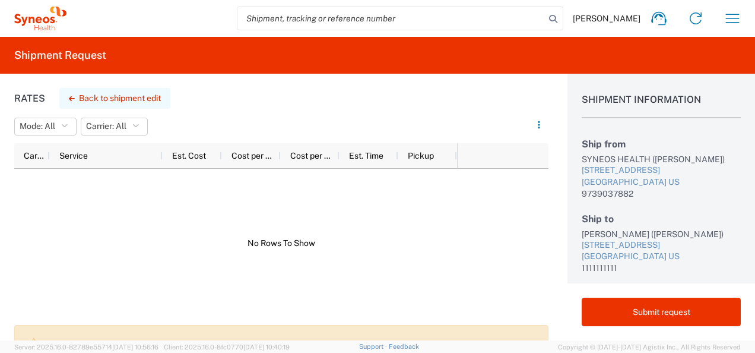
click at [85, 99] on button "Back to shipment edit" at bounding box center [114, 98] width 111 height 21
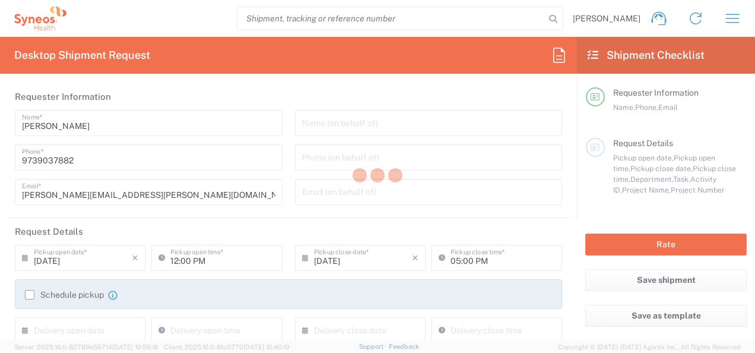
type input "8511"
type input "8115 DEPARTMENTAL EXPENSE"
type input "New Jersey"
type input "Texas"
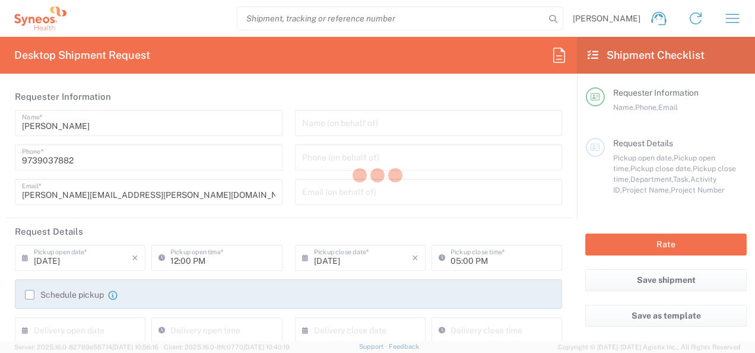
type input "Small Box"
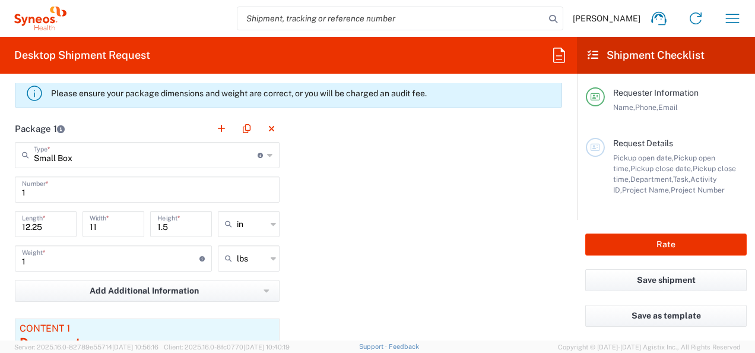
scroll to position [1022, 0]
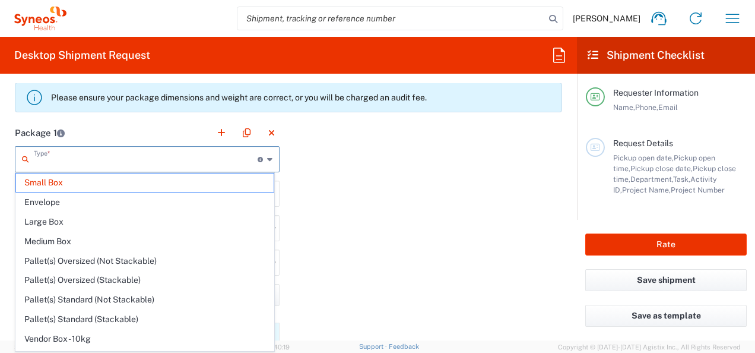
click at [169, 153] on input "text" at bounding box center [146, 158] width 224 height 21
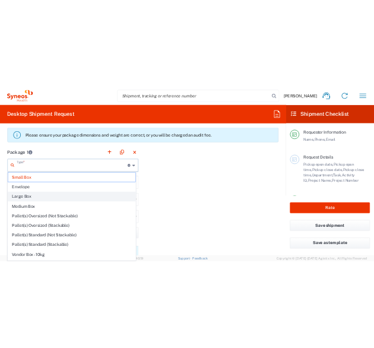
scroll to position [31, 0]
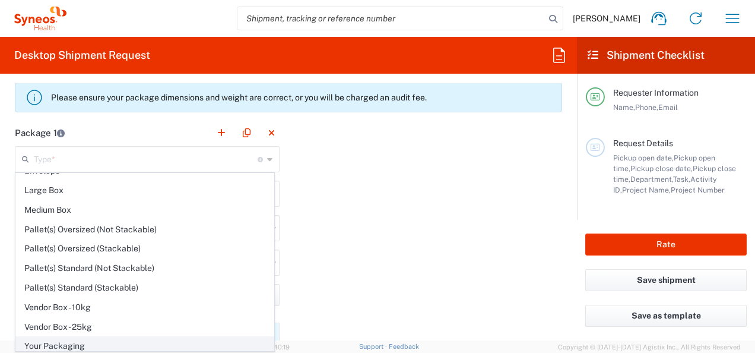
click at [97, 341] on span "Your Packaging" at bounding box center [145, 346] width 258 height 18
type input "Your Packaging"
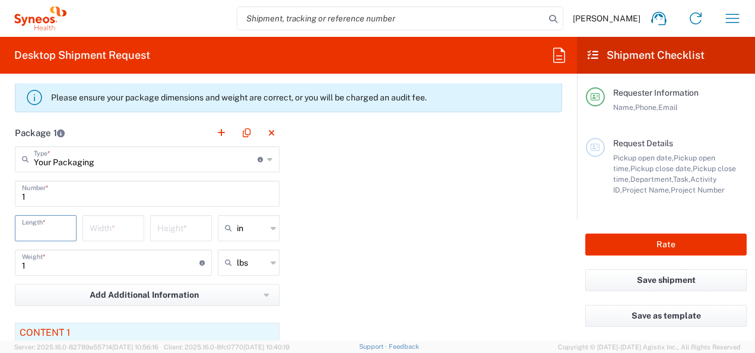
click at [45, 224] on input "number" at bounding box center [45, 227] width 47 height 21
type input "12"
click at [106, 226] on input "number" at bounding box center [113, 227] width 47 height 21
type input "8"
click at [172, 224] on input "number" at bounding box center [180, 227] width 47 height 21
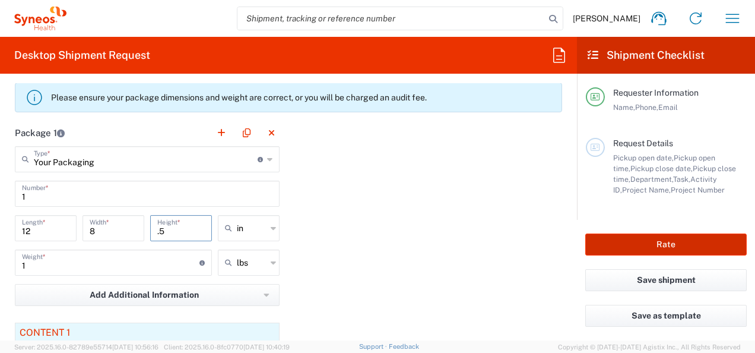
type input ".5"
click at [692, 246] on button "Rate" at bounding box center [665, 244] width 161 height 22
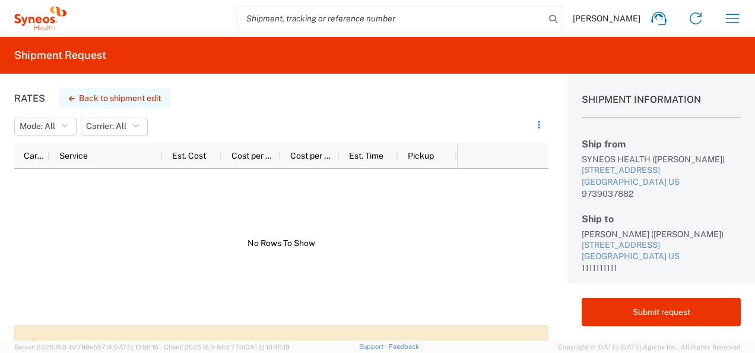
click at [131, 98] on button "Back to shipment edit" at bounding box center [114, 98] width 111 height 21
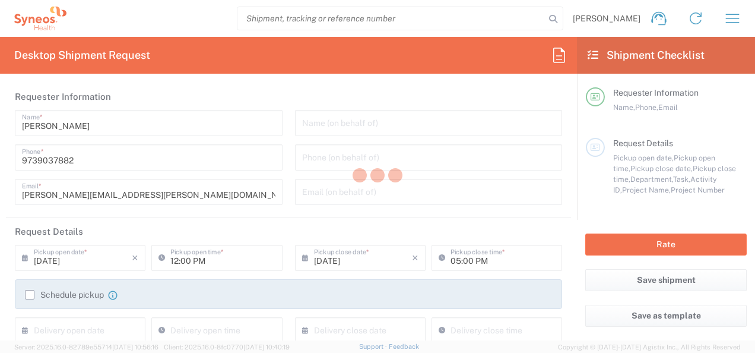
type input "8511"
type input "8115 DEPARTMENTAL EXPENSE"
type input "New Jersey"
type input "Texas"
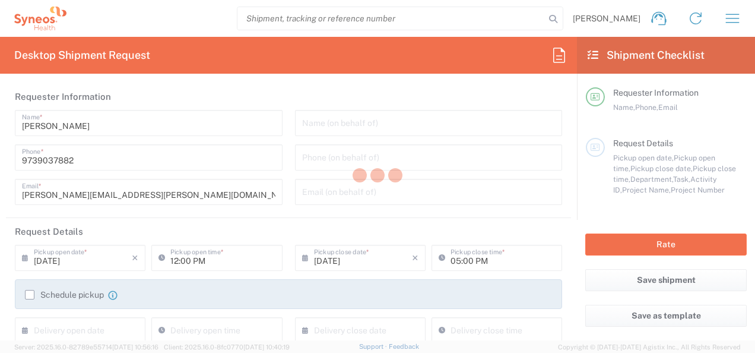
type input "Your Packaging"
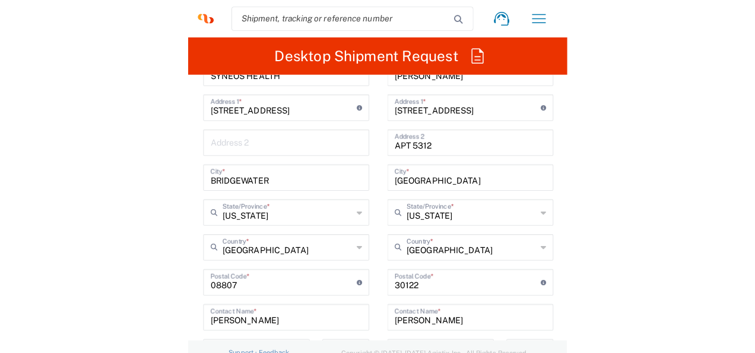
scroll to position [933, 0]
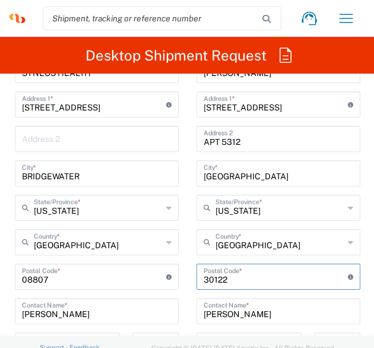
drag, startPoint x: 234, startPoint y: 283, endPoint x: 170, endPoint y: 272, distance: 64.3
click at [170, 272] on div "Ship From Location Addison Whitney LLC-Morrisvile NC US Barcelona-Syneos Health…" at bounding box center [187, 261] width 362 height 530
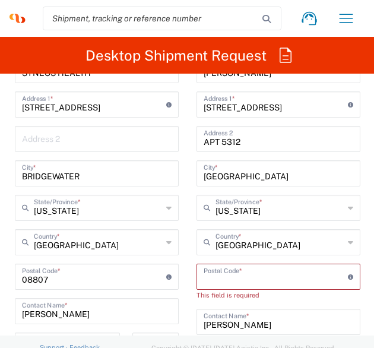
click at [229, 279] on input "undefined" at bounding box center [276, 275] width 144 height 21
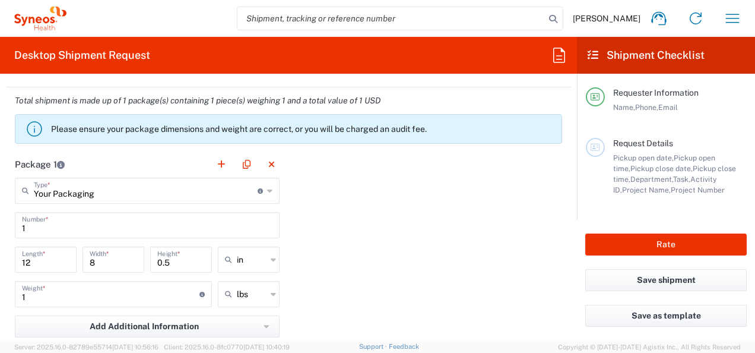
scroll to position [992, 0]
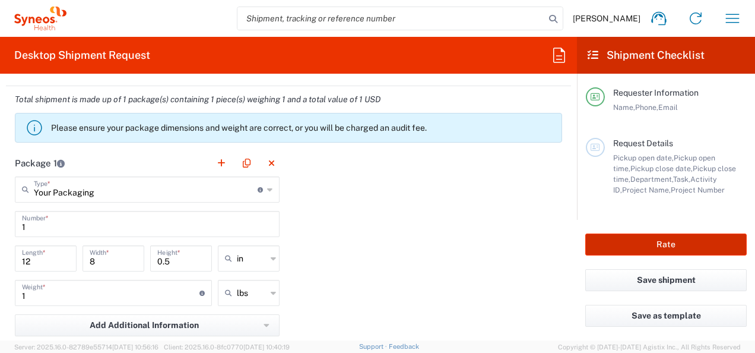
type input "76180"
click at [610, 246] on button "Rate" at bounding box center [665, 244] width 161 height 22
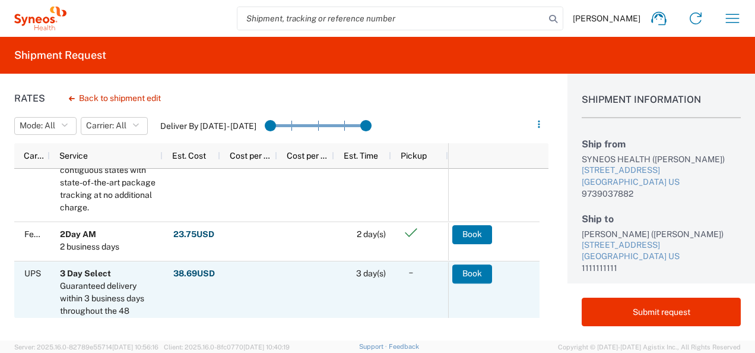
scroll to position [488, 0]
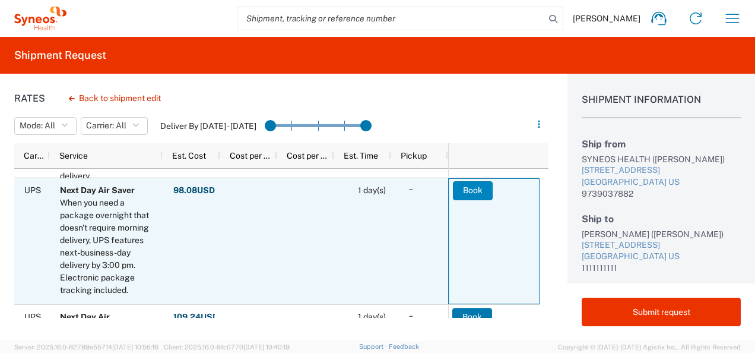
click at [476, 188] on button "Book" at bounding box center [473, 190] width 40 height 19
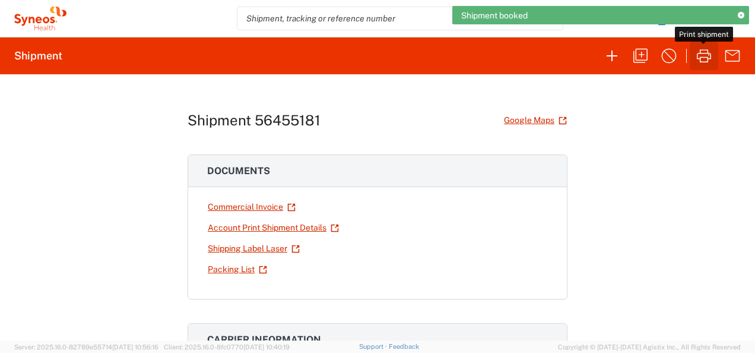
click at [707, 59] on icon "button" at bounding box center [703, 55] width 19 height 19
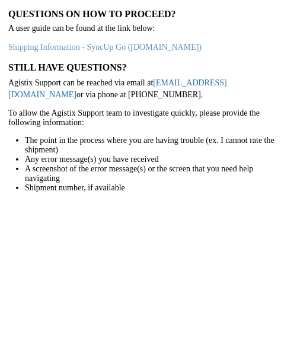
click at [211, 86] on link "[EMAIL_ADDRESS][DOMAIN_NAME]" at bounding box center [117, 88] width 219 height 21
click at [165, 120] on p "To allow the Agistix Support team to investigate quickly, please provide the fo…" at bounding box center [148, 118] width 281 height 19
